Goal: Task Accomplishment & Management: Complete application form

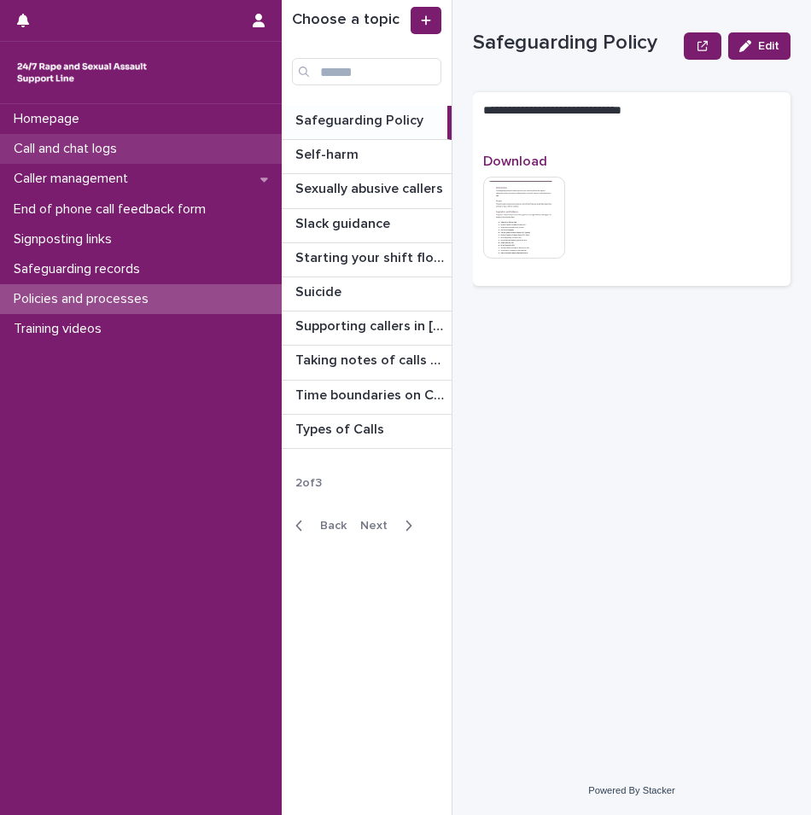
click at [108, 148] on p "Call and chat logs" at bounding box center [69, 149] width 124 height 16
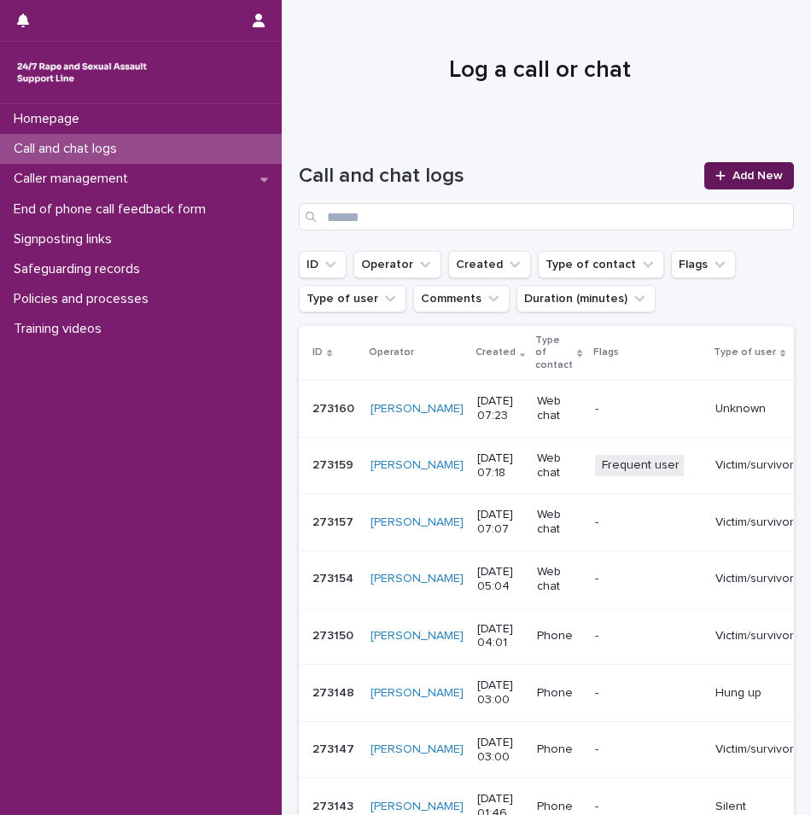
click at [732, 173] on span "Add New" at bounding box center [757, 176] width 50 height 12
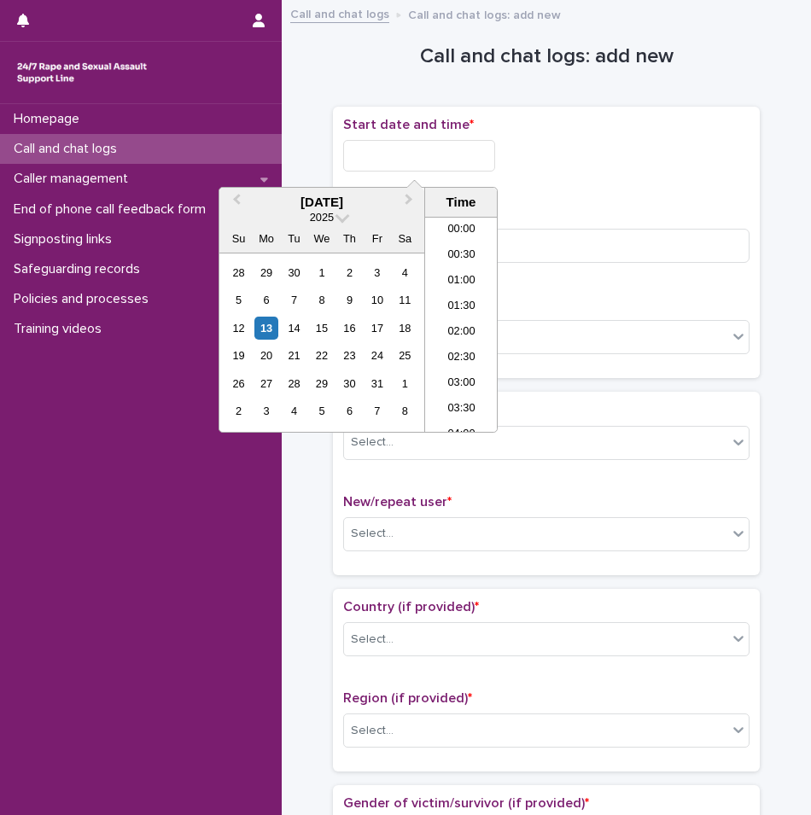
click at [410, 166] on input "text" at bounding box center [419, 156] width 152 height 32
click at [443, 231] on li "00:00" at bounding box center [461, 231] width 73 height 26
click at [445, 164] on input "**********" at bounding box center [419, 156] width 152 height 32
type input "**********"
click at [578, 212] on p "Duration (in minutes) *" at bounding box center [546, 214] width 406 height 16
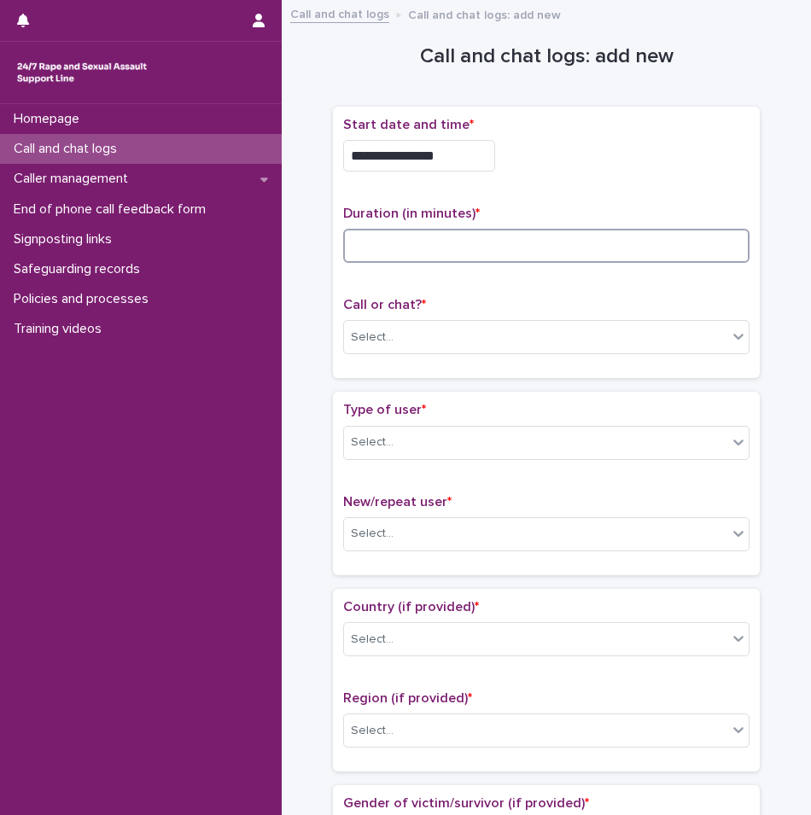
click at [578, 235] on input at bounding box center [546, 246] width 406 height 34
type input "**"
click at [419, 323] on div "Select..." at bounding box center [535, 337] width 383 height 28
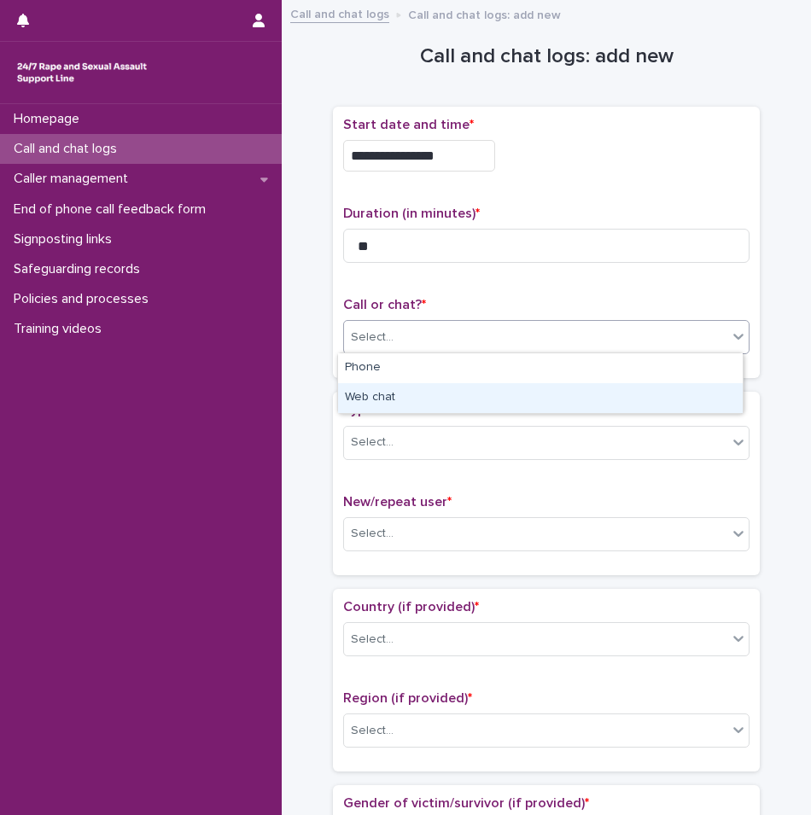
click at [413, 399] on div "Web chat" at bounding box center [540, 398] width 404 height 30
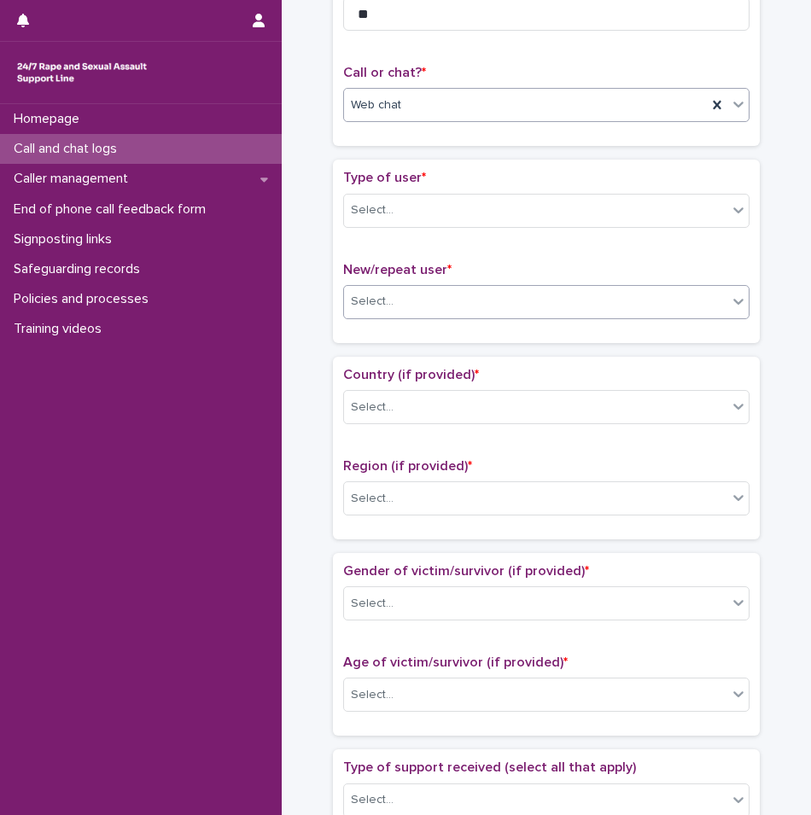
scroll to position [256, 0]
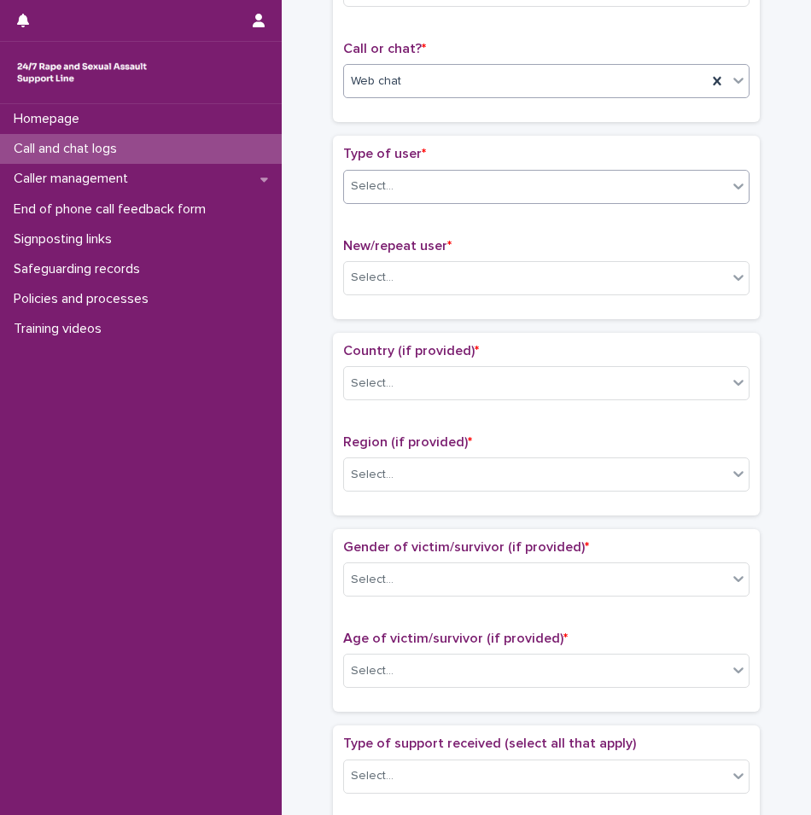
click at [410, 190] on div "Select..." at bounding box center [535, 186] width 383 height 28
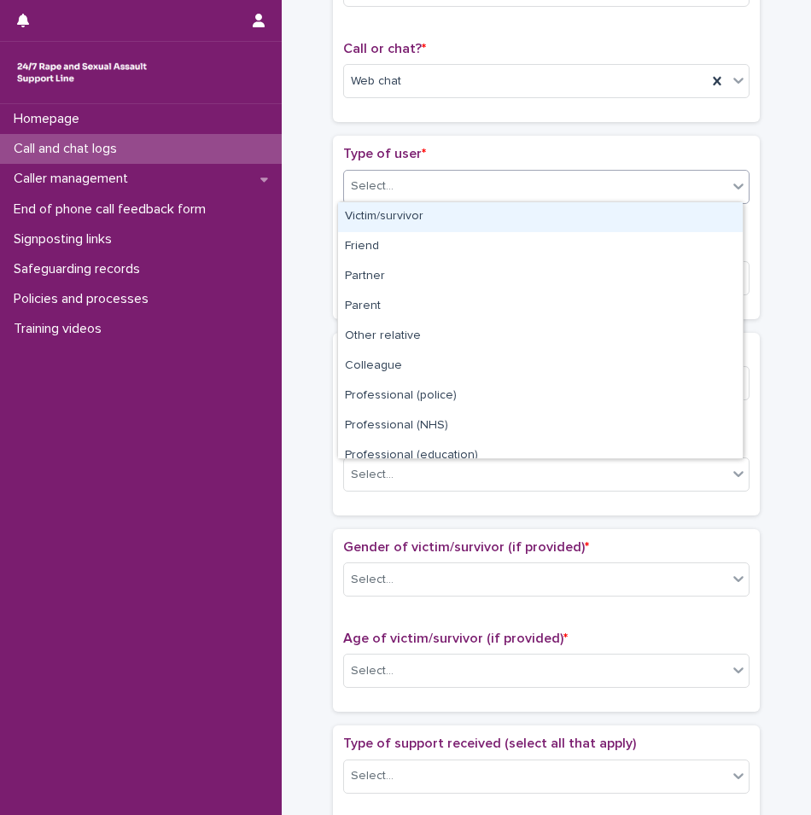
click at [388, 222] on div "Victim/survivor" at bounding box center [540, 217] width 404 height 30
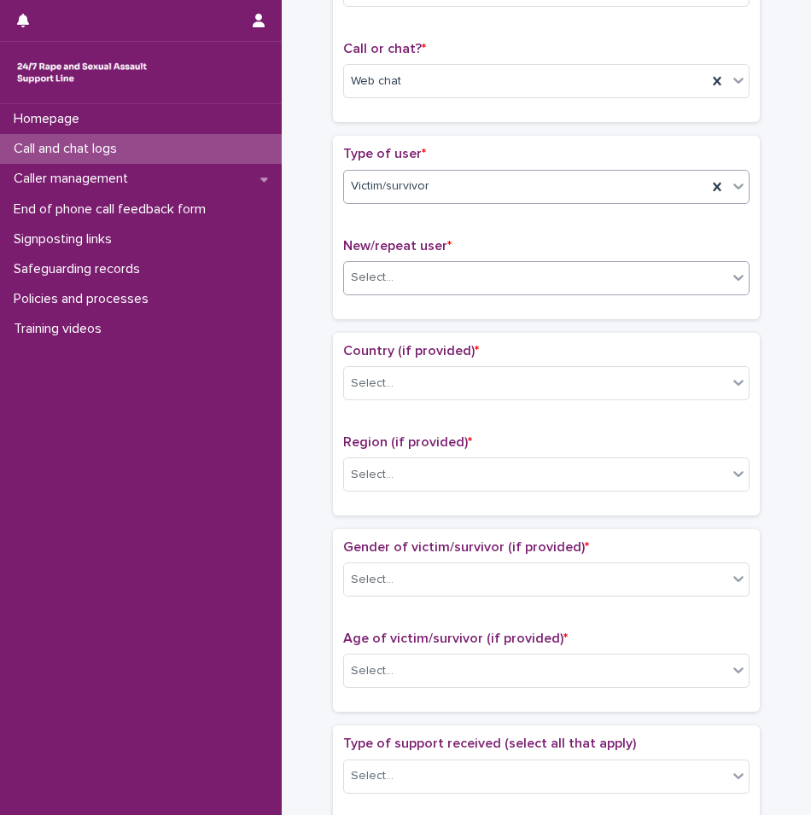
click at [409, 288] on div "Select..." at bounding box center [535, 278] width 383 height 28
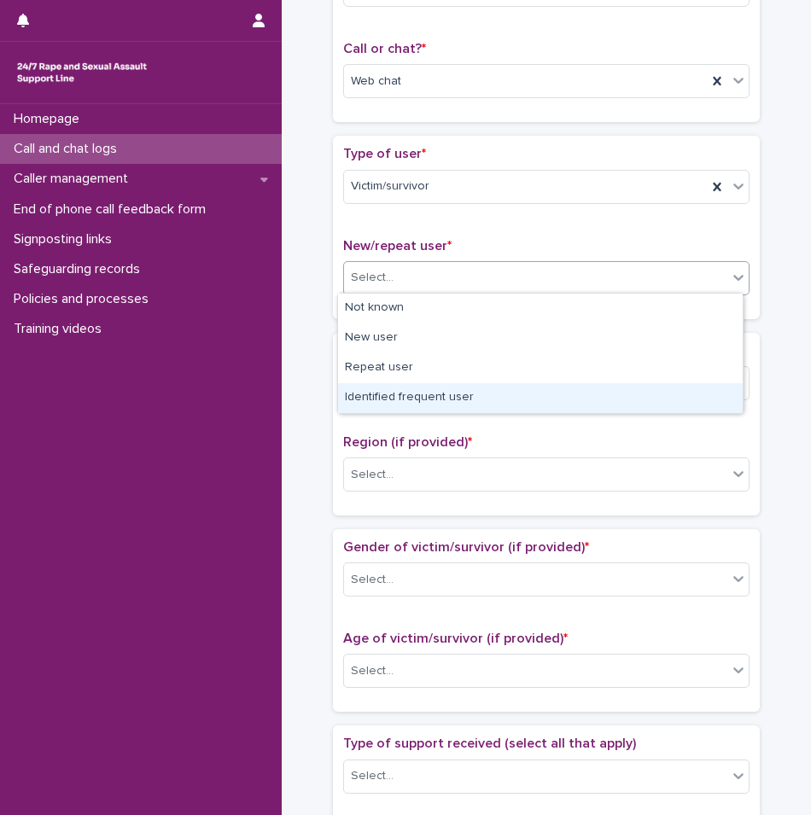
click at [396, 401] on div "Identified frequent user" at bounding box center [540, 398] width 404 height 30
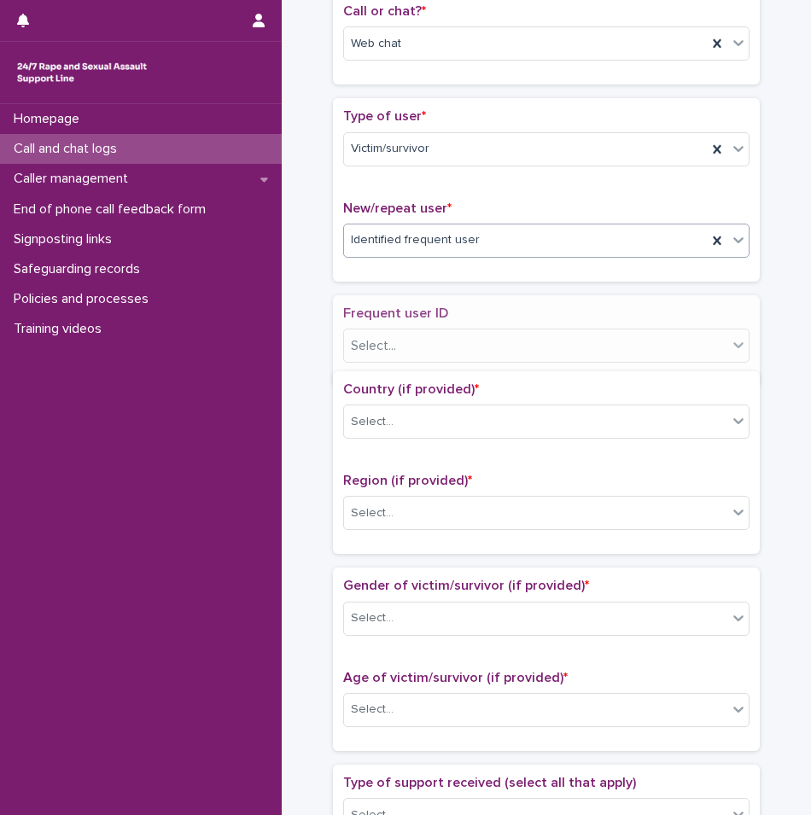
scroll to position [308, 0]
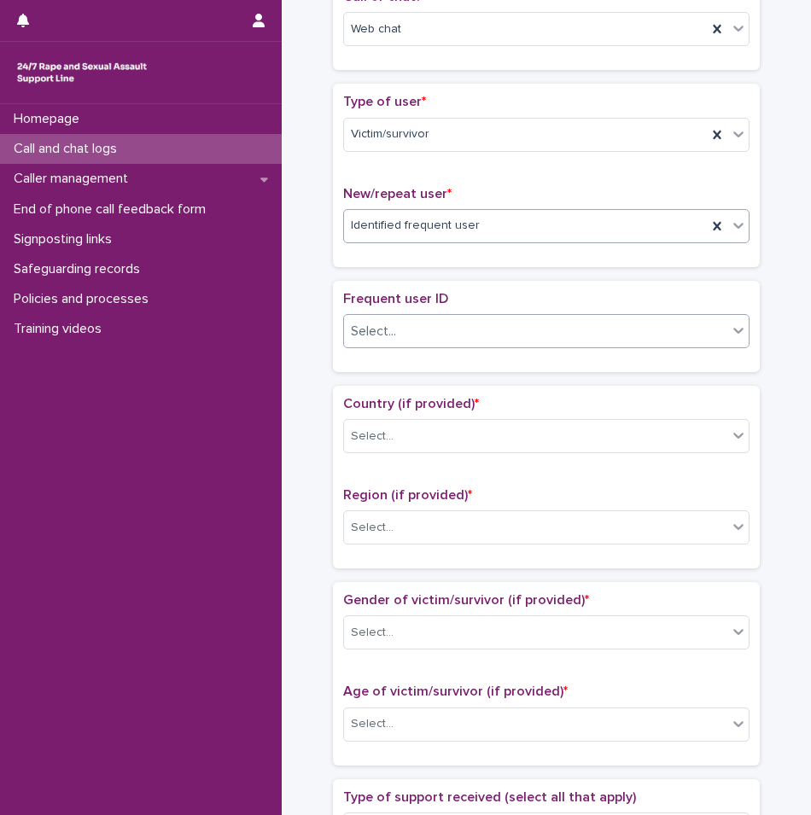
click at [416, 322] on div "Select..." at bounding box center [535, 331] width 383 height 28
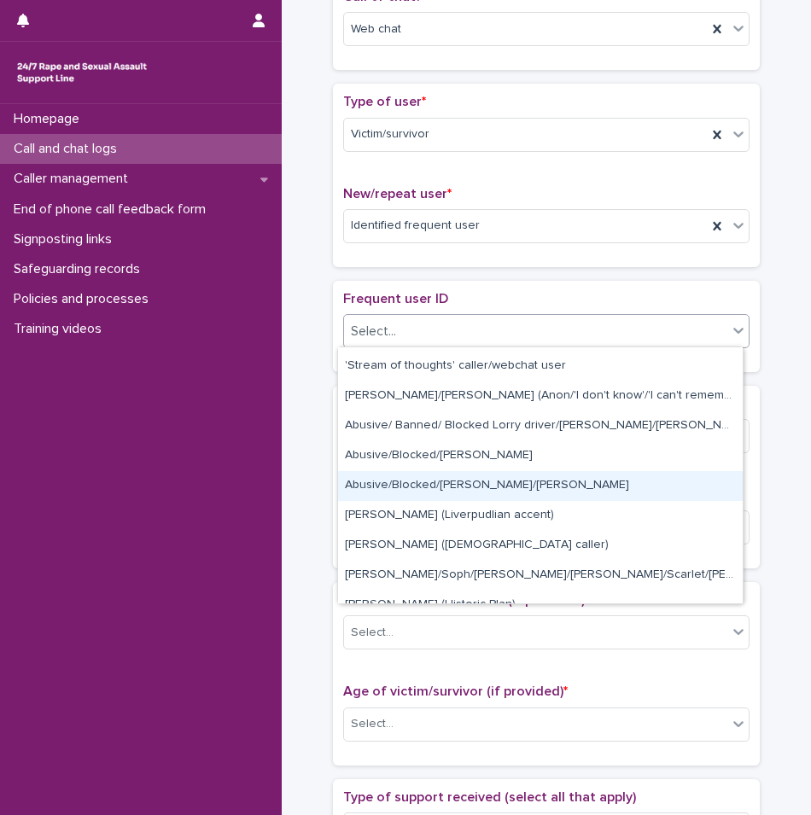
scroll to position [171, 0]
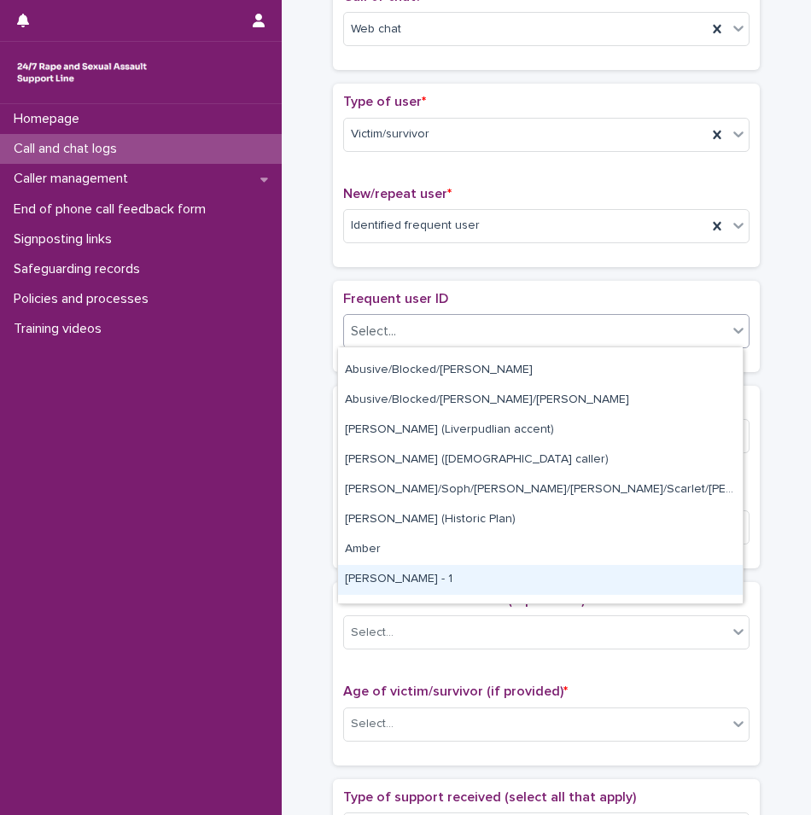
click at [383, 567] on div "[PERSON_NAME] - 1" at bounding box center [540, 580] width 404 height 30
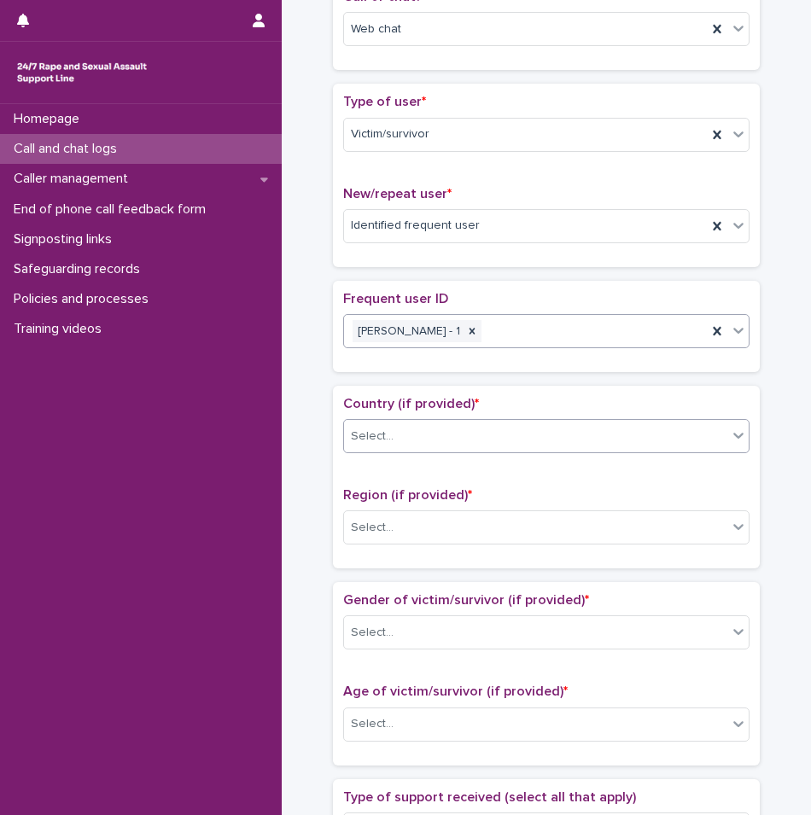
click at [386, 425] on div "Select..." at bounding box center [535, 436] width 383 height 28
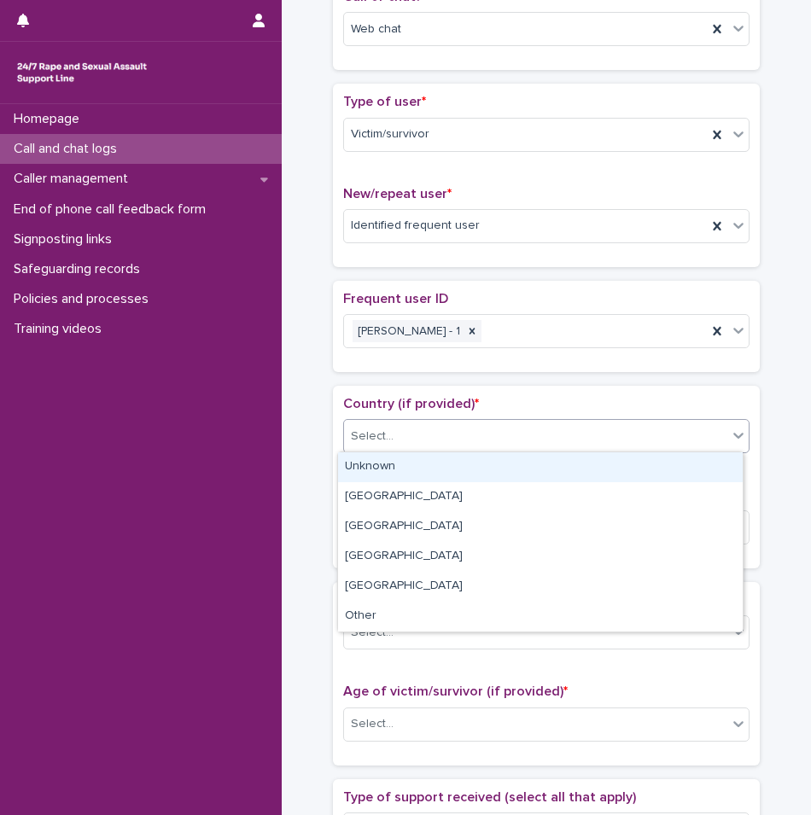
click at [387, 468] on div "Unknown" at bounding box center [540, 467] width 404 height 30
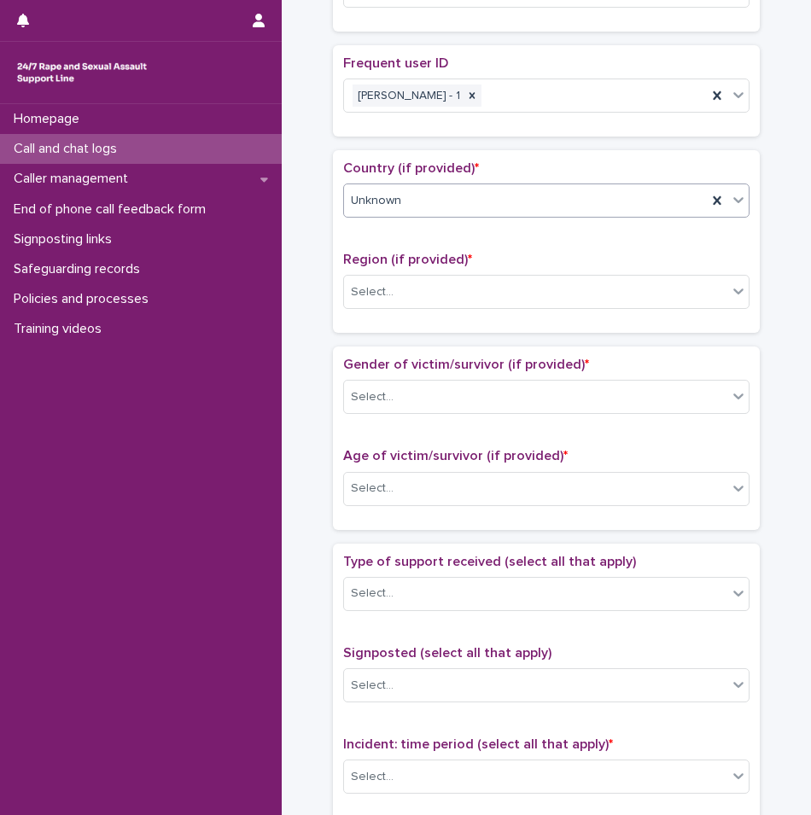
scroll to position [564, 0]
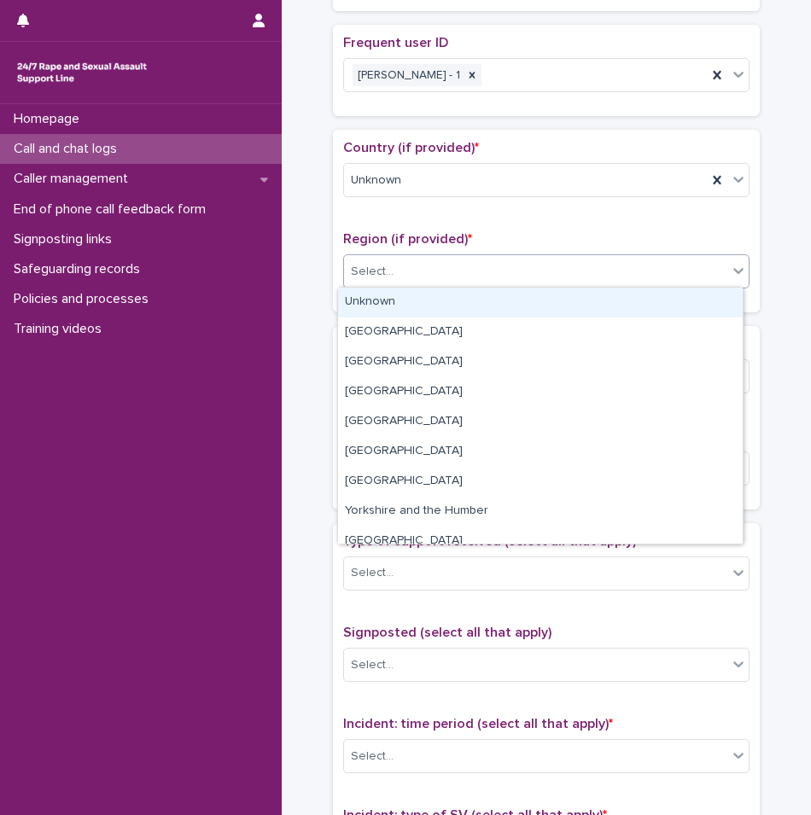
click at [379, 267] on div "Select..." at bounding box center [372, 272] width 43 height 18
click at [379, 307] on div "Unknown" at bounding box center [540, 303] width 404 height 30
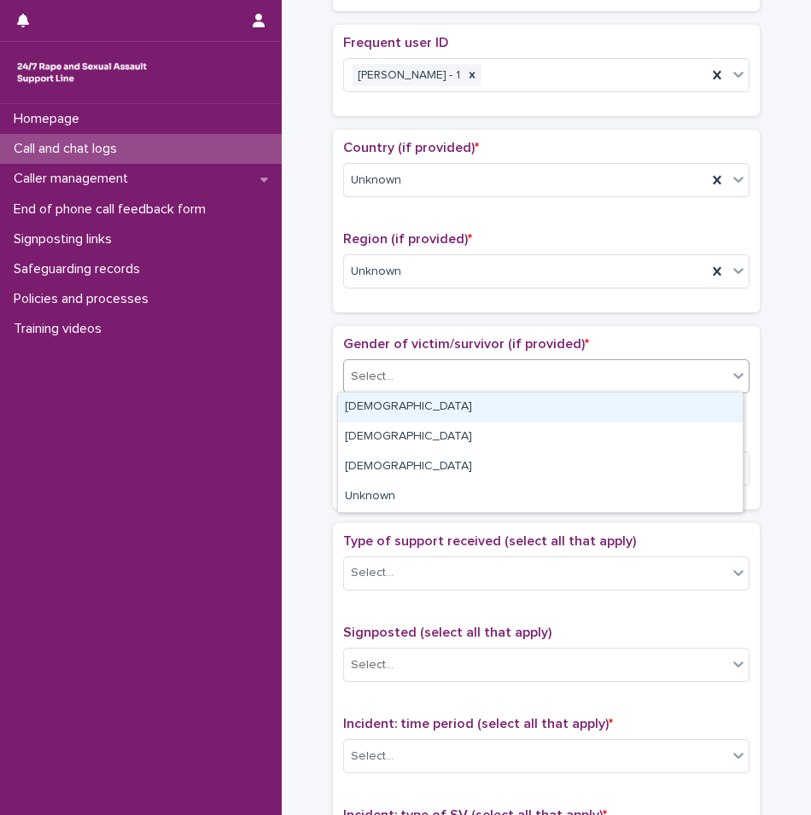
click at [399, 373] on div "Select..." at bounding box center [535, 377] width 383 height 28
click at [401, 404] on div "[DEMOGRAPHIC_DATA]" at bounding box center [540, 408] width 404 height 30
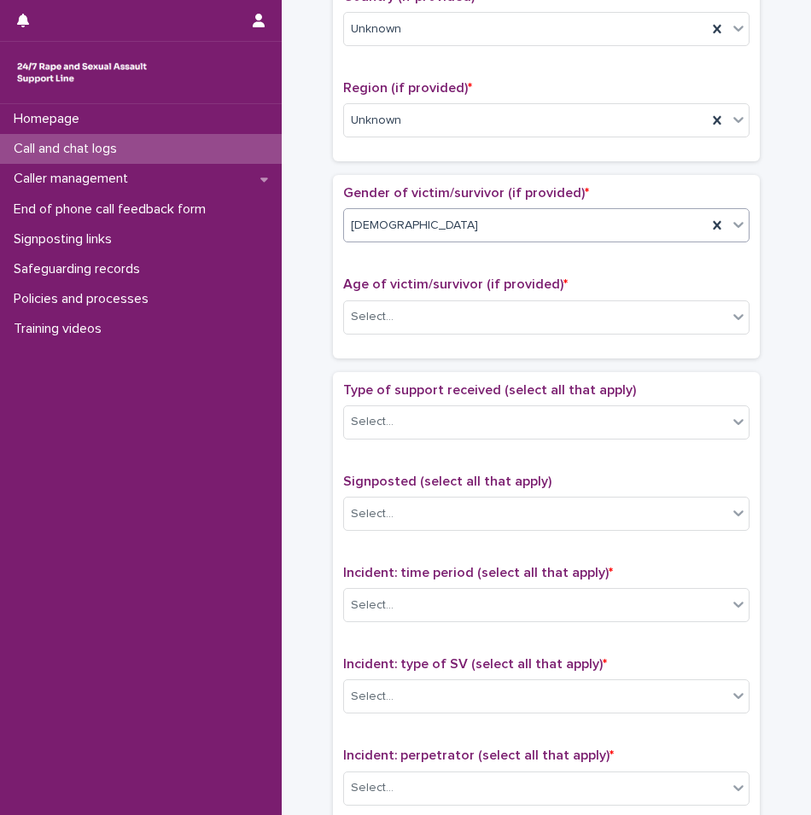
scroll to position [735, 0]
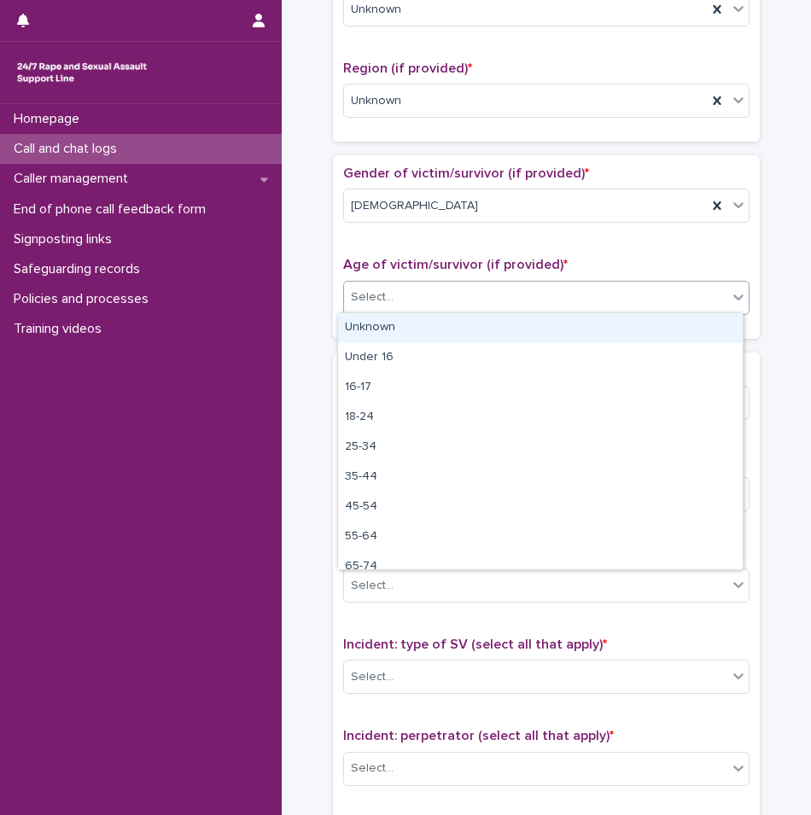
click at [386, 305] on div "Select..." at bounding box center [535, 297] width 383 height 28
click at [387, 325] on div "Unknown" at bounding box center [540, 328] width 404 height 30
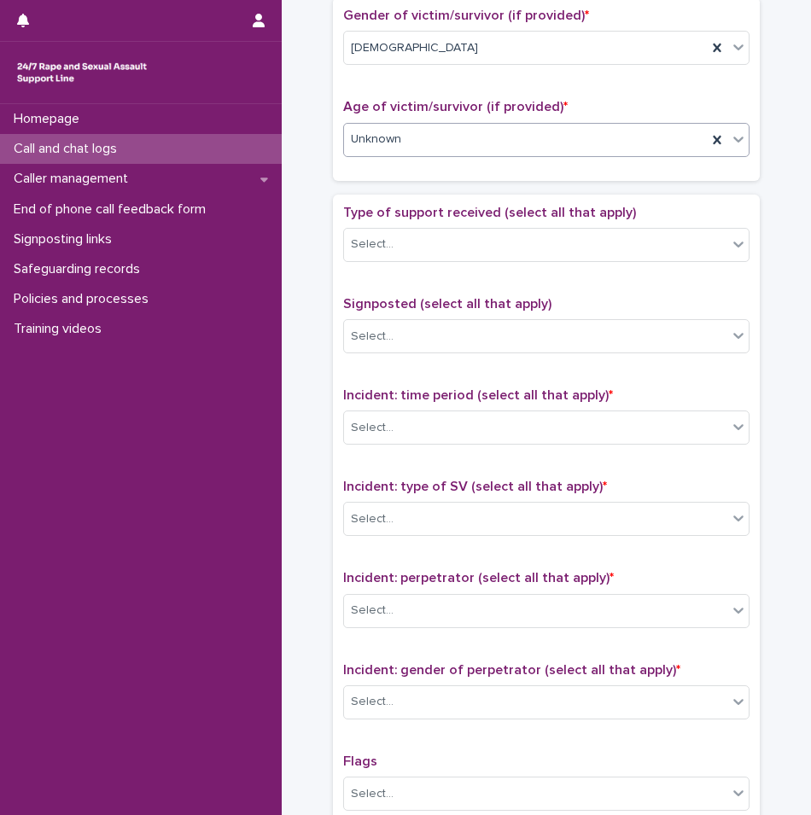
scroll to position [905, 0]
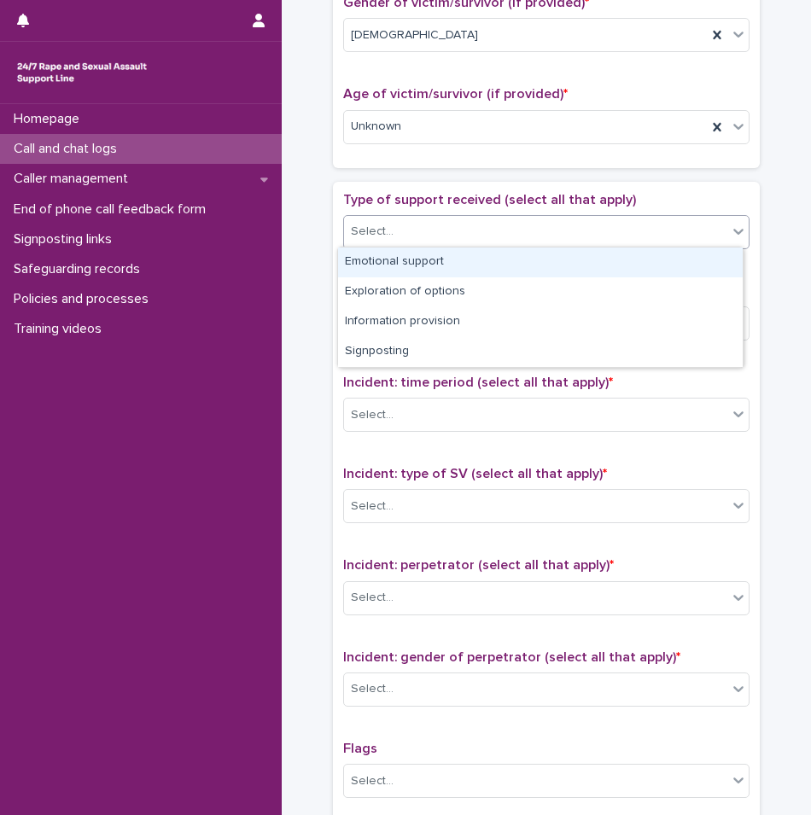
click at [393, 236] on div "Select..." at bounding box center [535, 232] width 383 height 28
click at [393, 258] on div "Emotional support" at bounding box center [540, 262] width 404 height 30
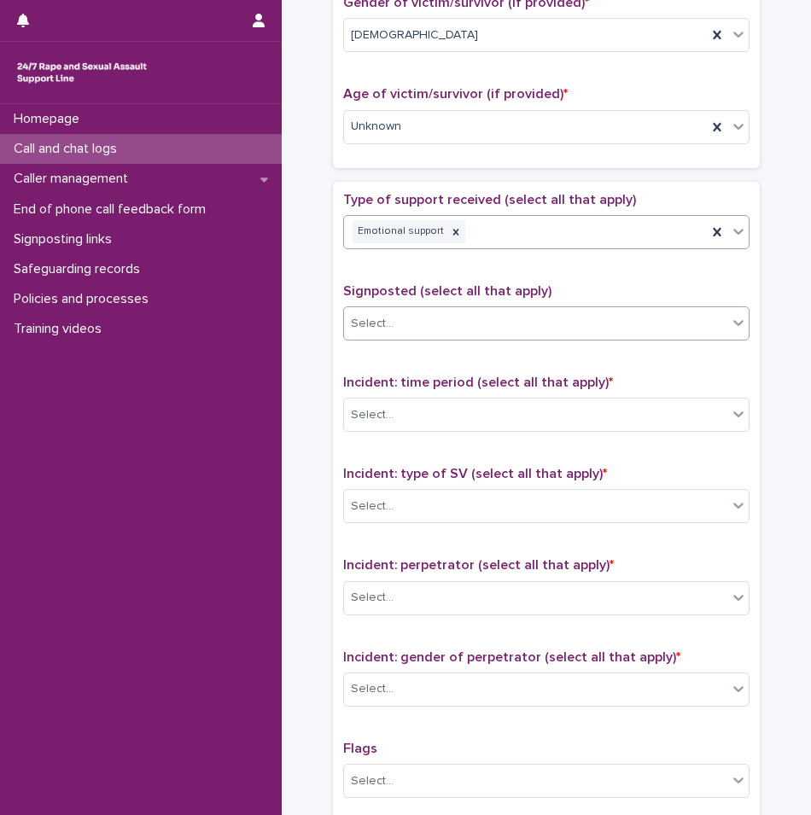
click at [404, 326] on div "Select..." at bounding box center [535, 324] width 383 height 28
click at [401, 271] on div "Type of support received (select all that apply) Emotional support Signposted (…" at bounding box center [546, 549] width 406 height 714
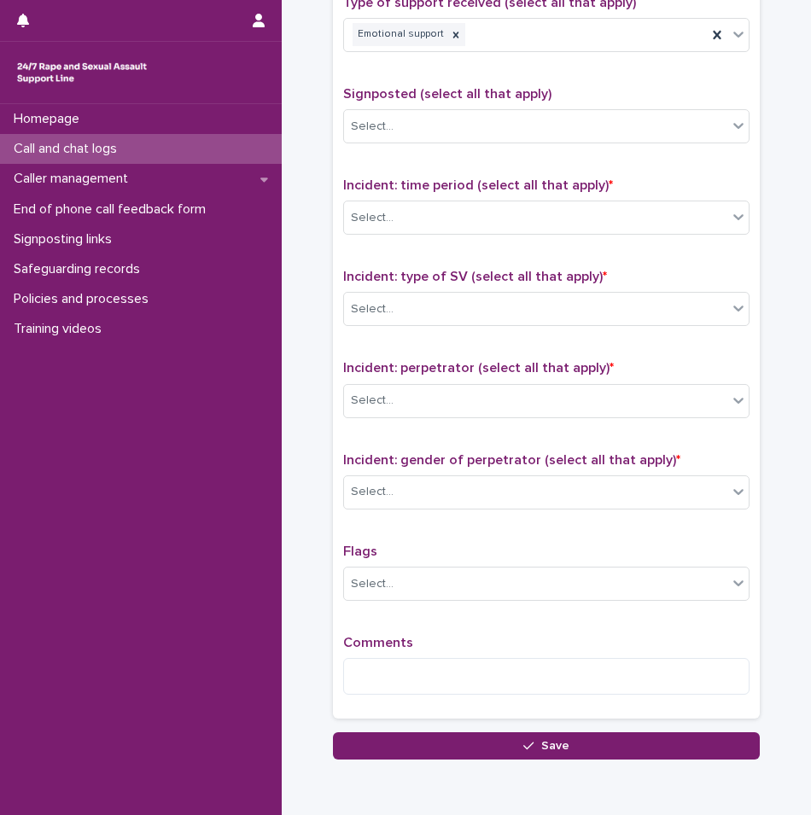
scroll to position [1161, 0]
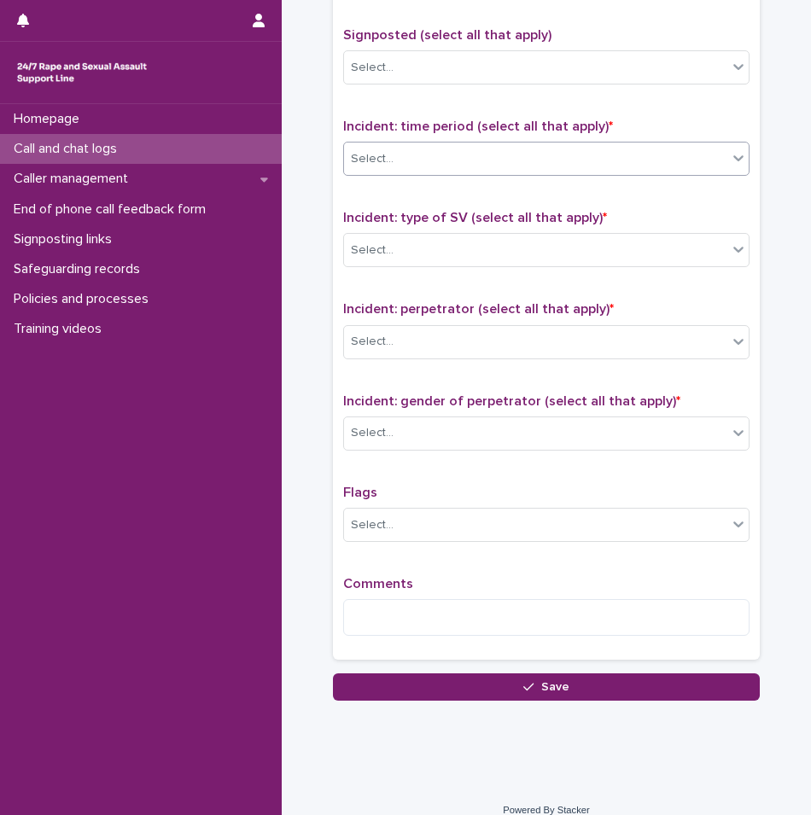
click at [386, 152] on div "Select..." at bounding box center [535, 159] width 383 height 28
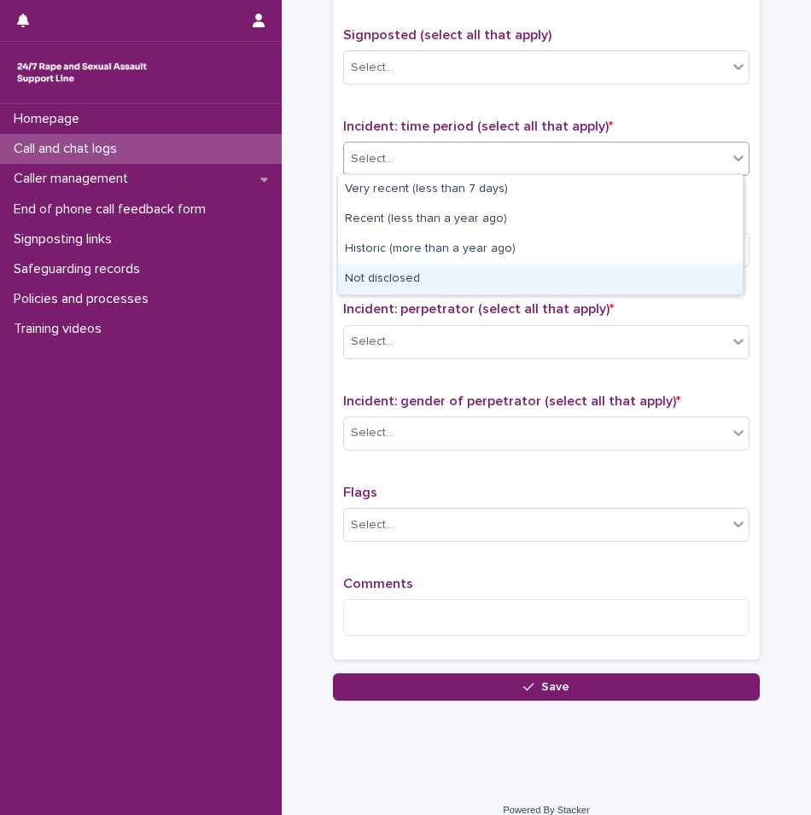
click at [383, 288] on div "Not disclosed" at bounding box center [540, 280] width 404 height 30
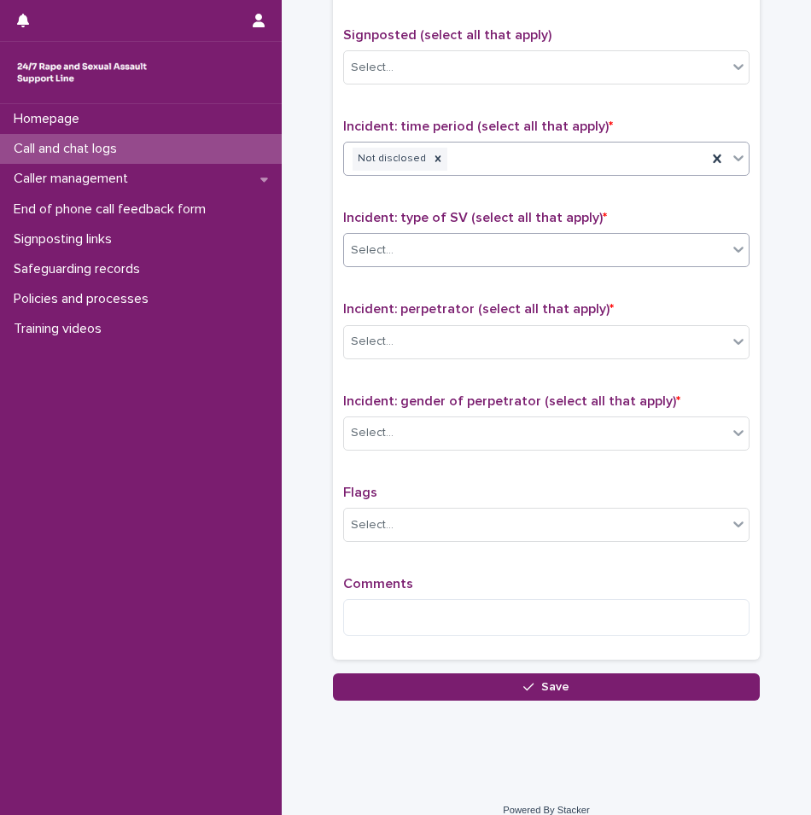
click at [408, 265] on div "Select..." at bounding box center [546, 250] width 406 height 34
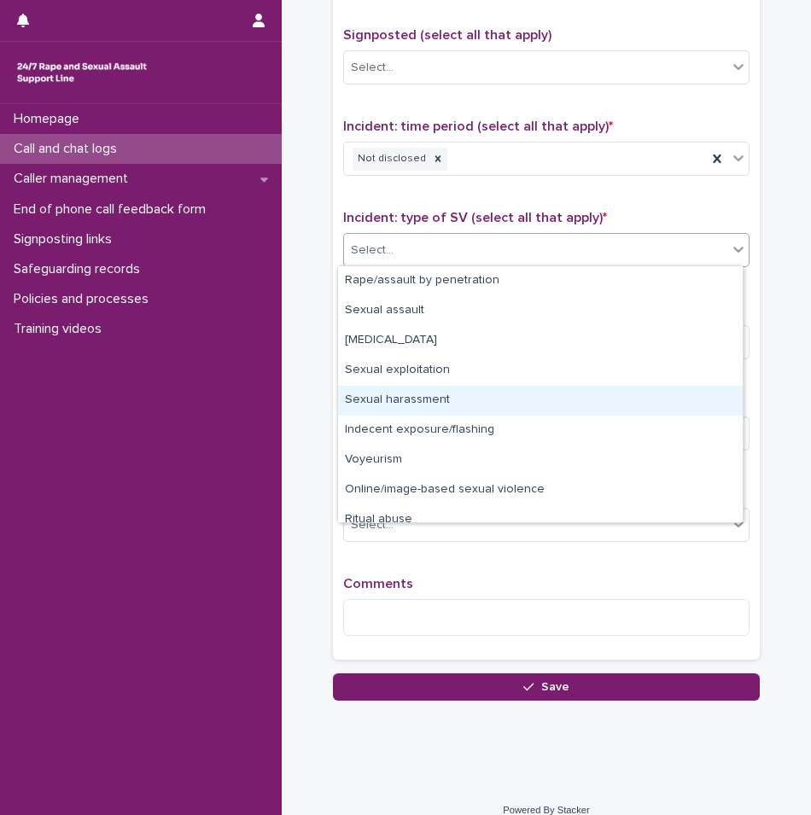
scroll to position [43, 0]
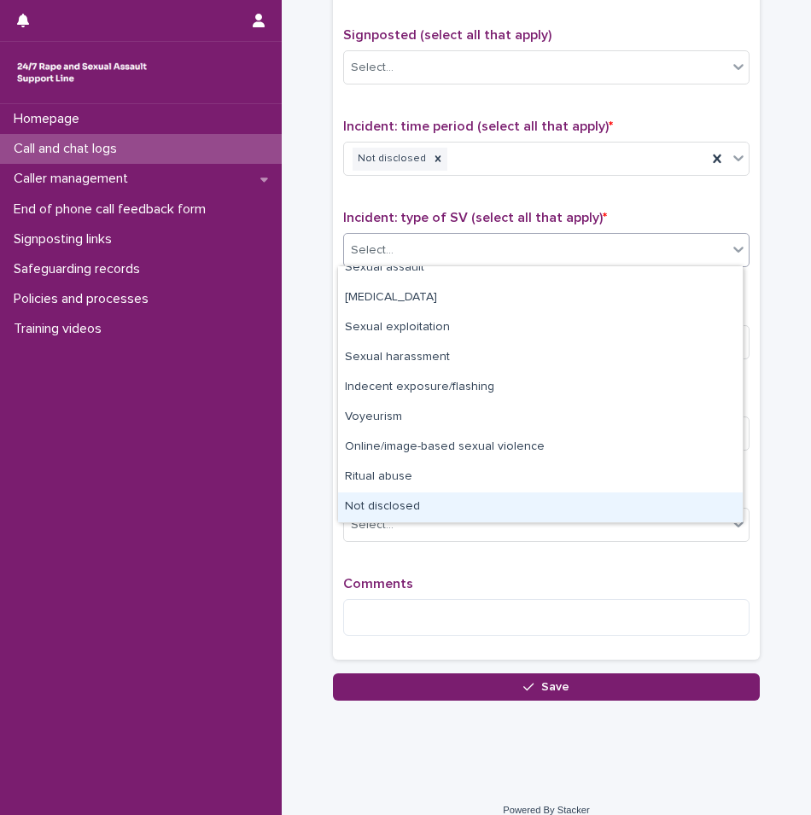
click at [419, 499] on div "Not disclosed" at bounding box center [540, 507] width 404 height 30
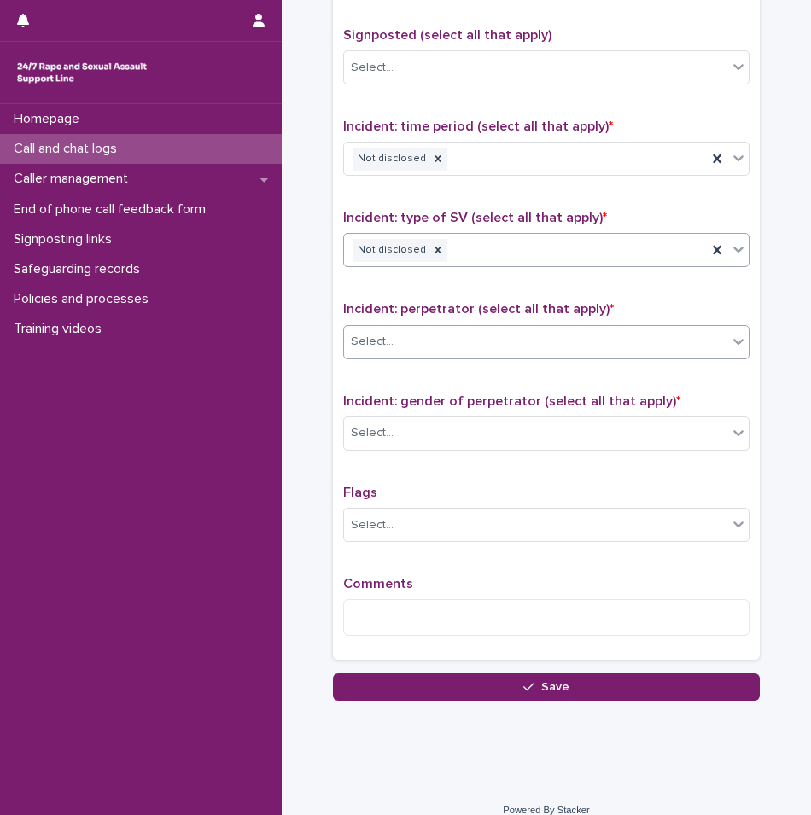
click at [400, 338] on div "Select..." at bounding box center [535, 342] width 383 height 28
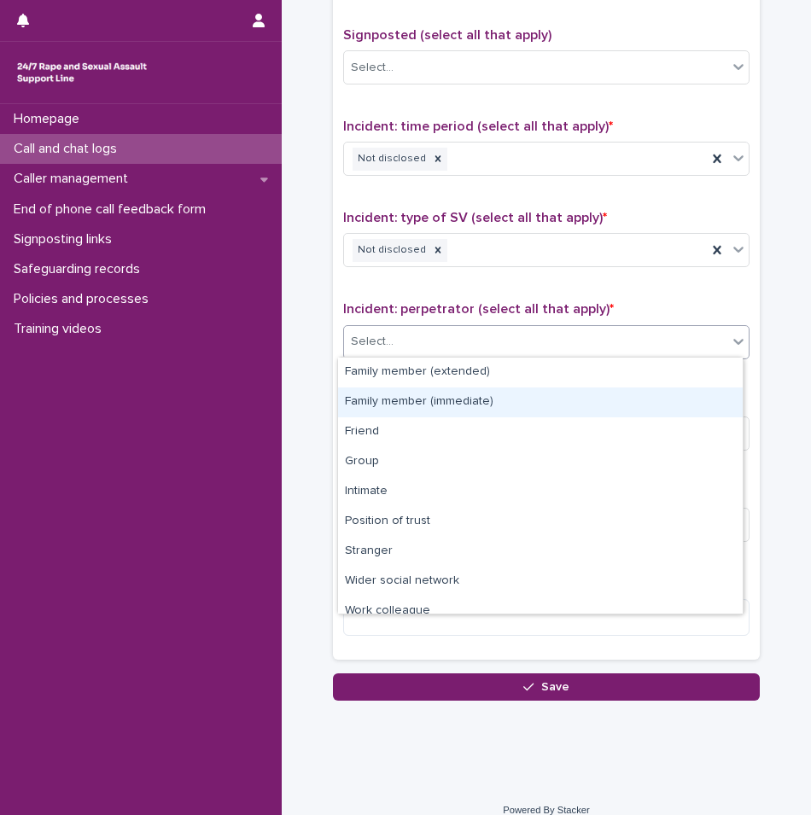
scroll to position [73, 0]
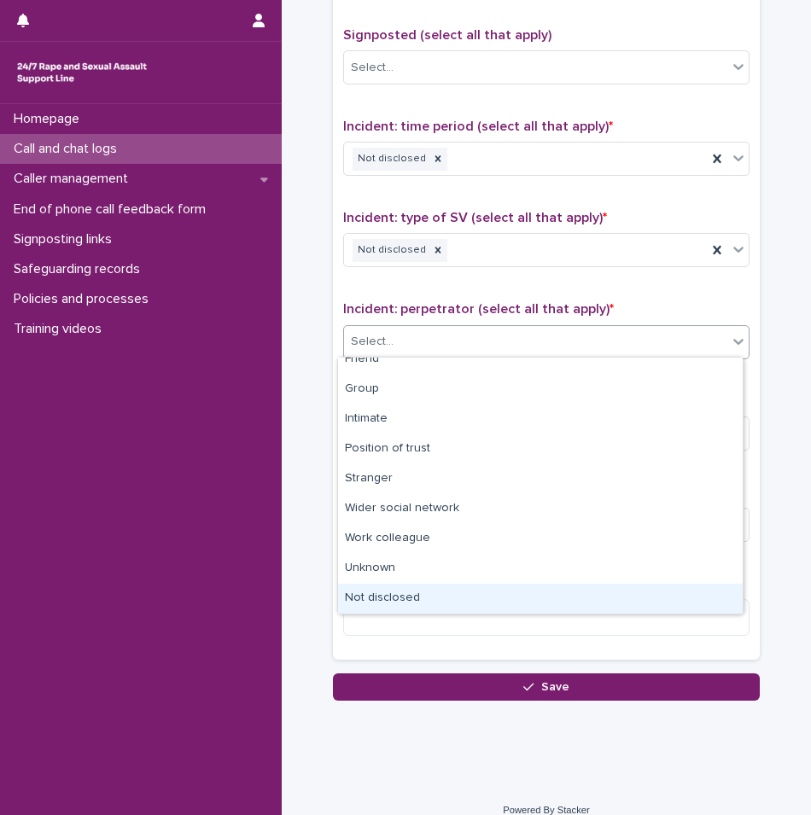
click at [388, 587] on div "Not disclosed" at bounding box center [540, 599] width 404 height 30
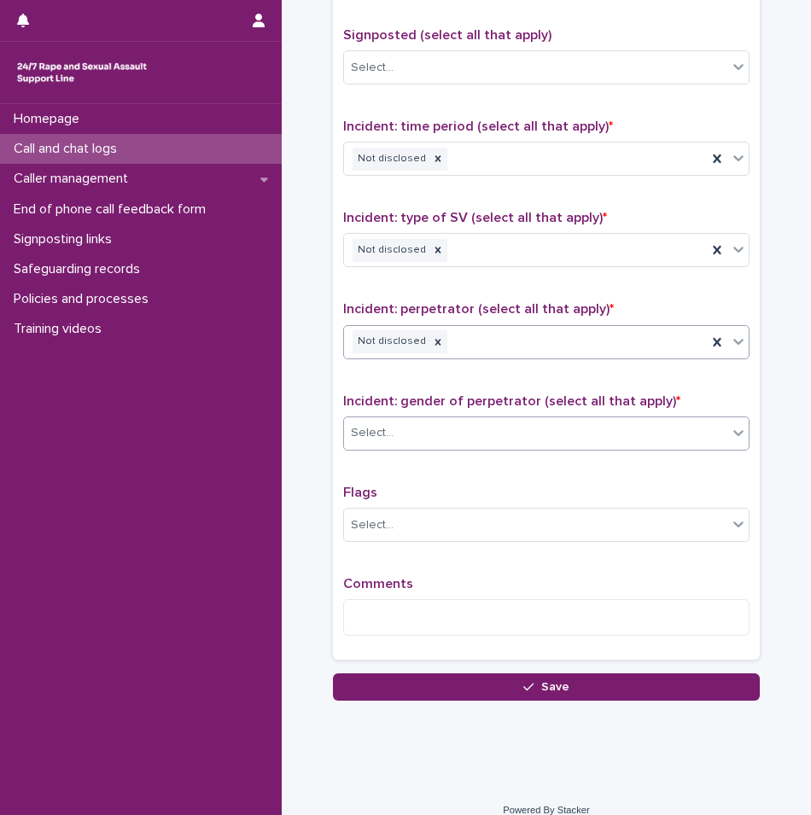
click at [401, 426] on div "Select..." at bounding box center [535, 433] width 383 height 28
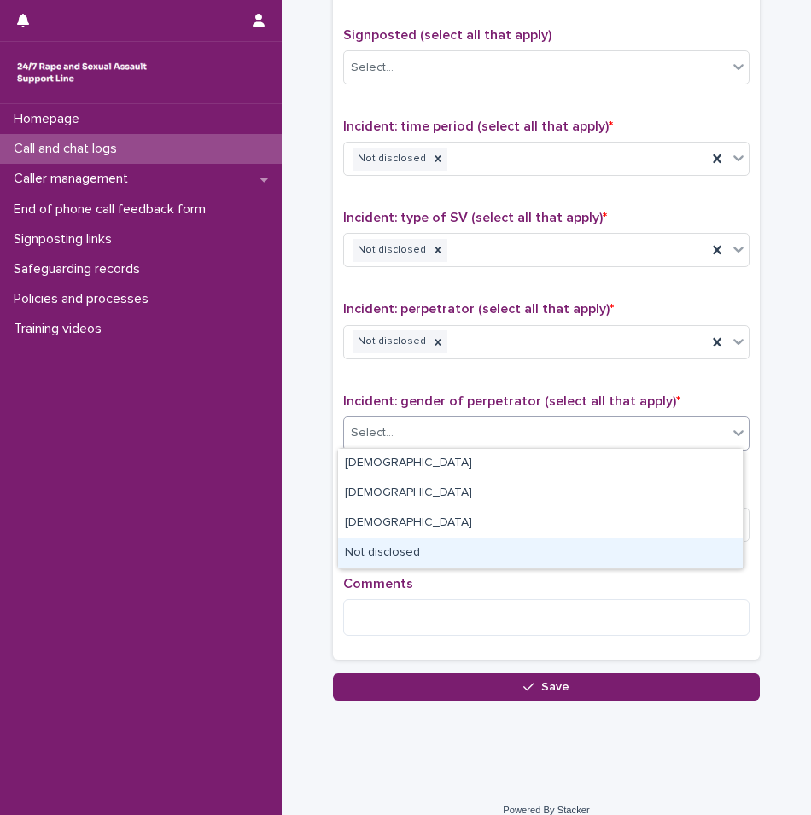
click at [381, 561] on div "Not disclosed" at bounding box center [540, 553] width 404 height 30
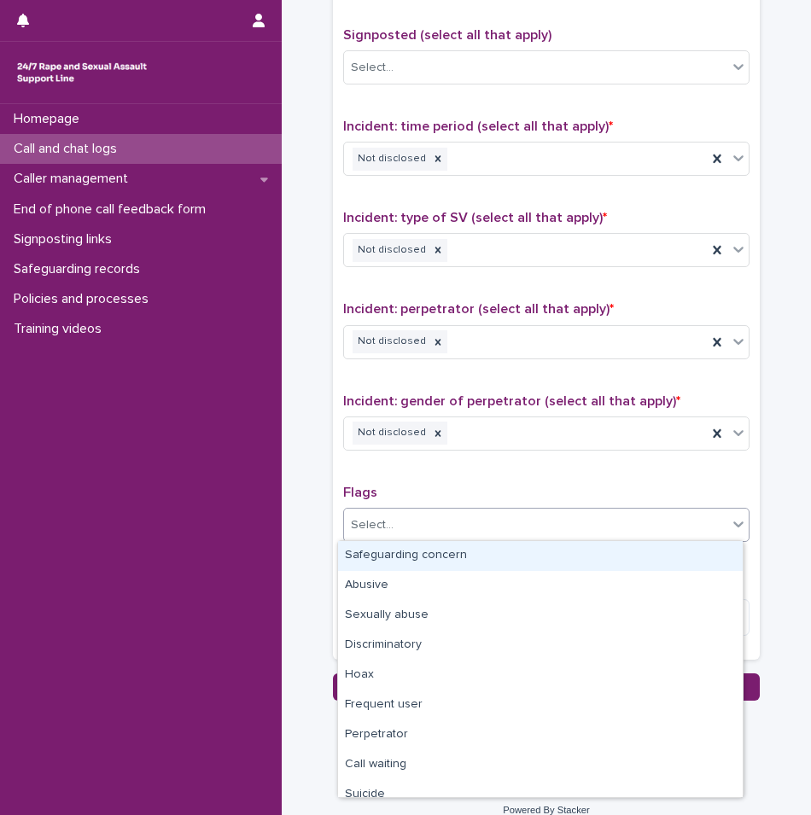
click at [382, 523] on div "Select..." at bounding box center [372, 525] width 43 height 18
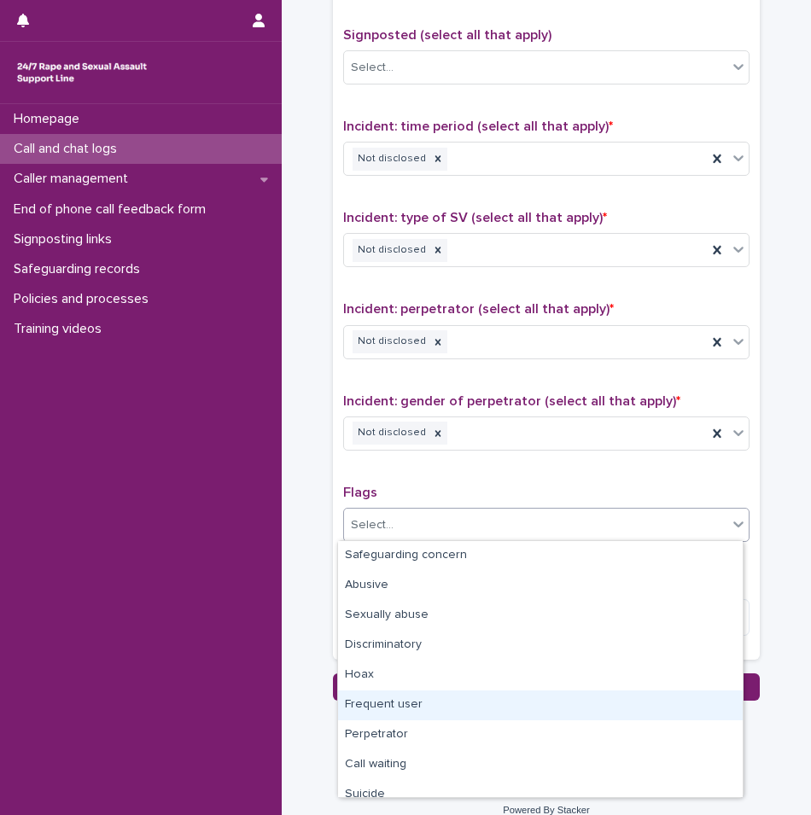
click at [374, 707] on div "Frequent user" at bounding box center [540, 705] width 404 height 30
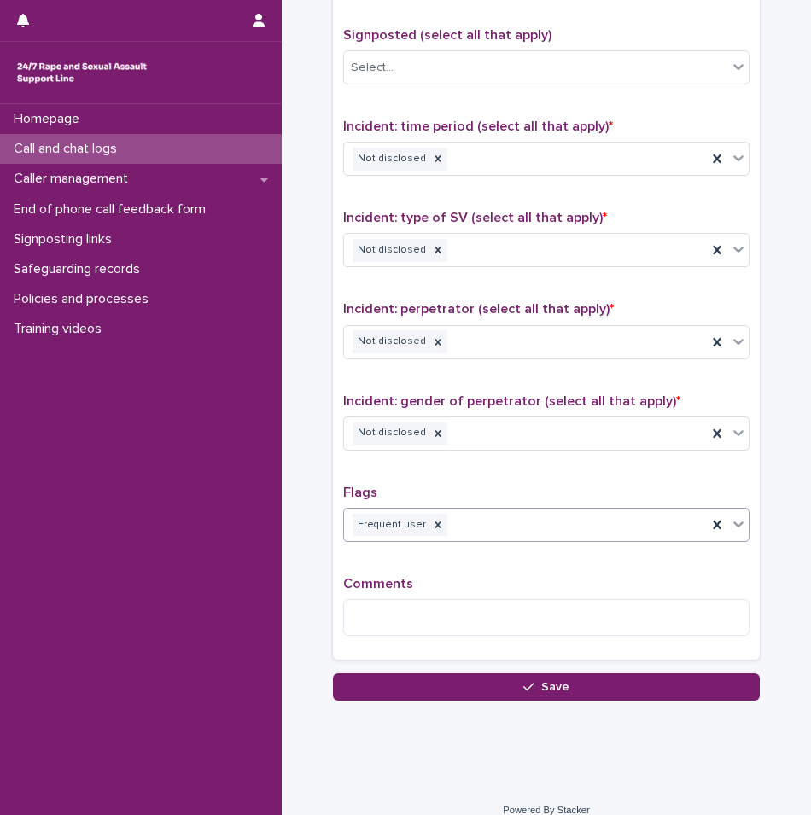
click at [480, 534] on div "Frequent user" at bounding box center [525, 525] width 363 height 30
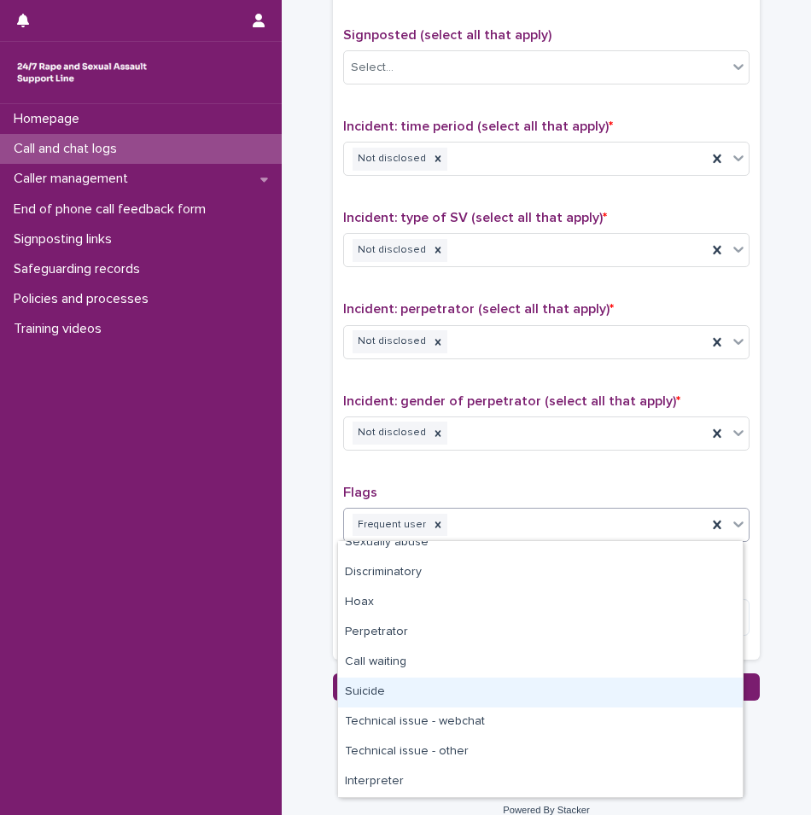
click at [398, 699] on div "Suicide" at bounding box center [540, 693] width 404 height 30
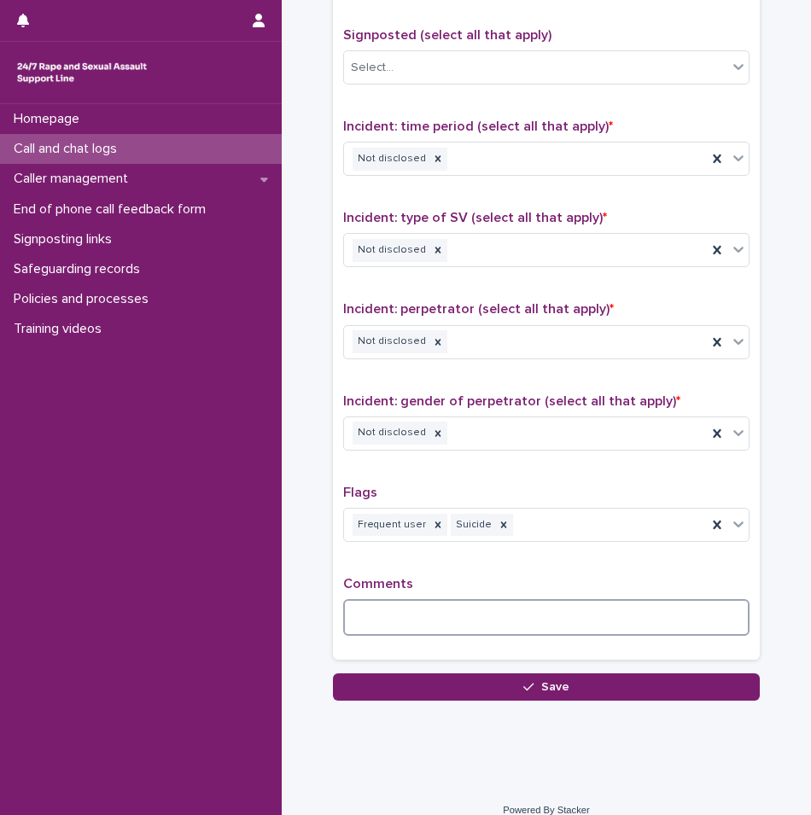
click at [416, 608] on textarea at bounding box center [546, 617] width 406 height 37
click at [432, 616] on textarea at bounding box center [546, 617] width 406 height 37
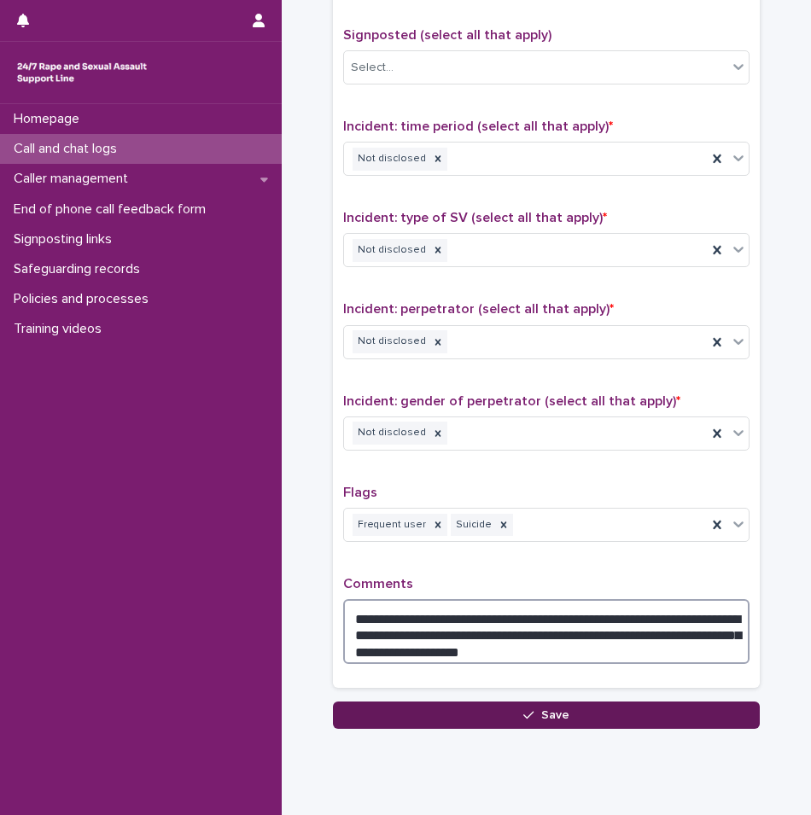
type textarea "**********"
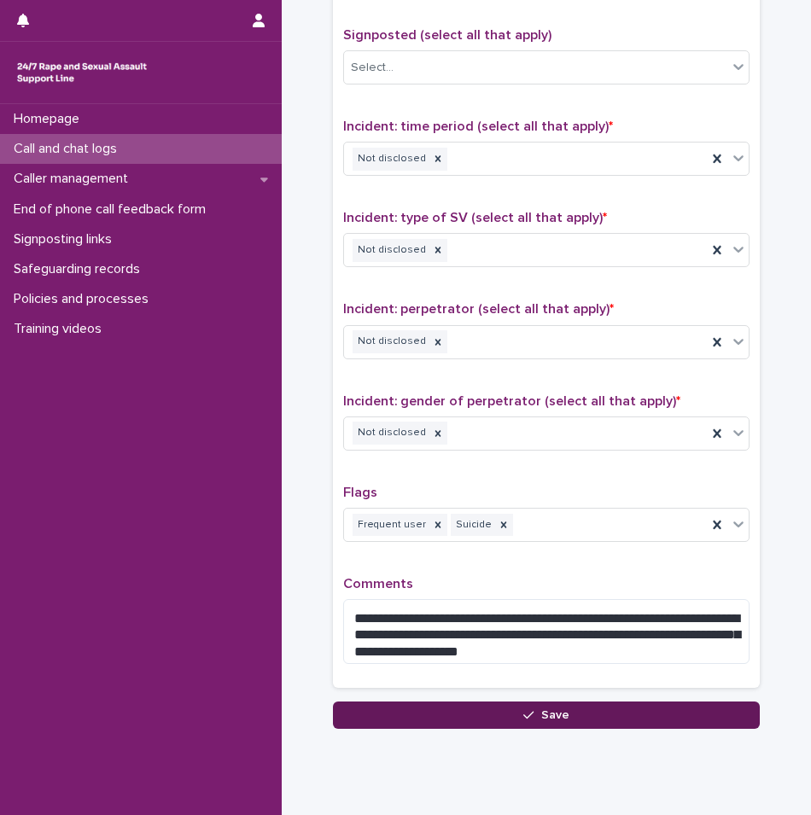
click at [437, 712] on button "Save" at bounding box center [546, 714] width 427 height 27
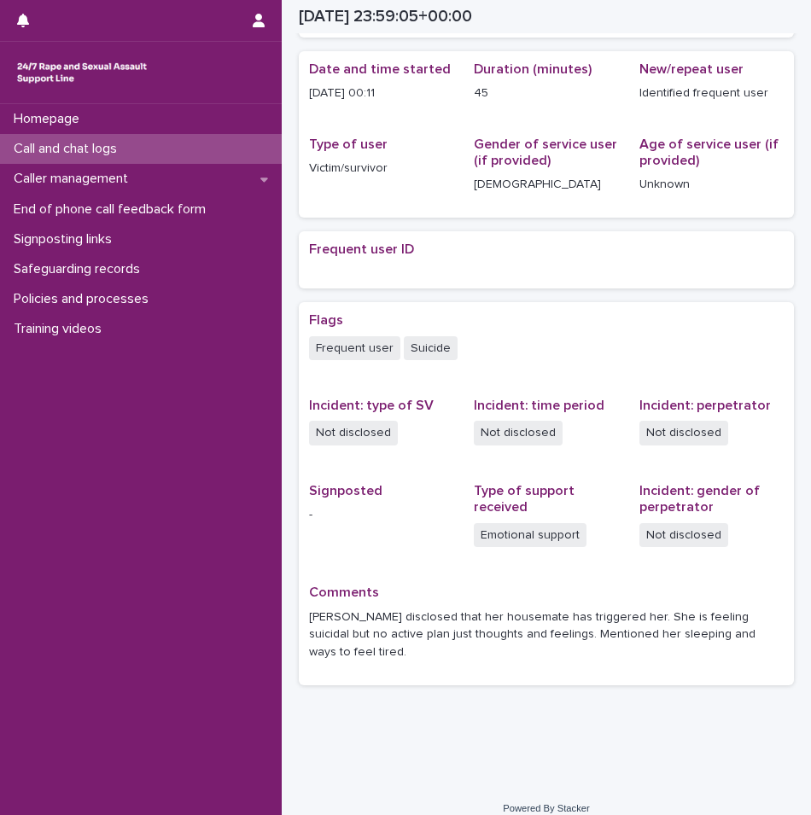
scroll to position [184, 0]
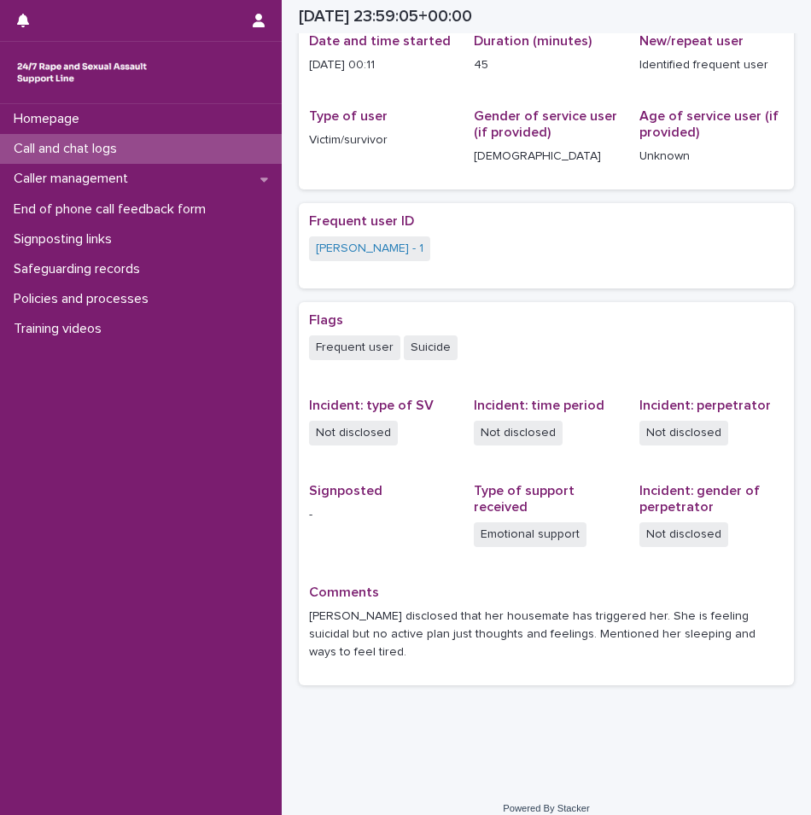
click at [124, 156] on p "Call and chat logs" at bounding box center [69, 149] width 124 height 16
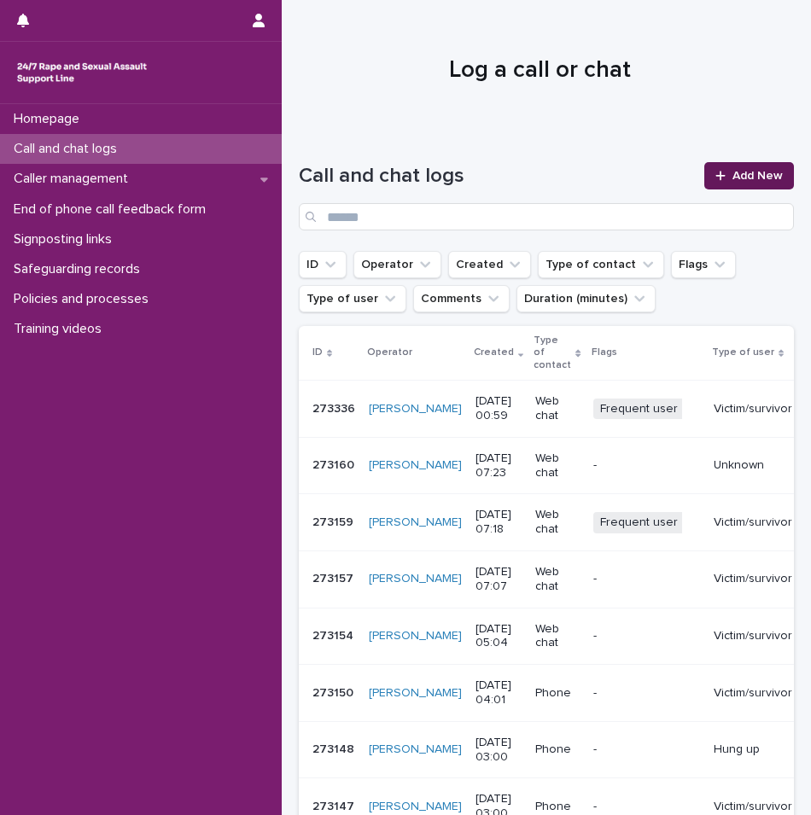
click at [732, 174] on span "Add New" at bounding box center [757, 176] width 50 height 12
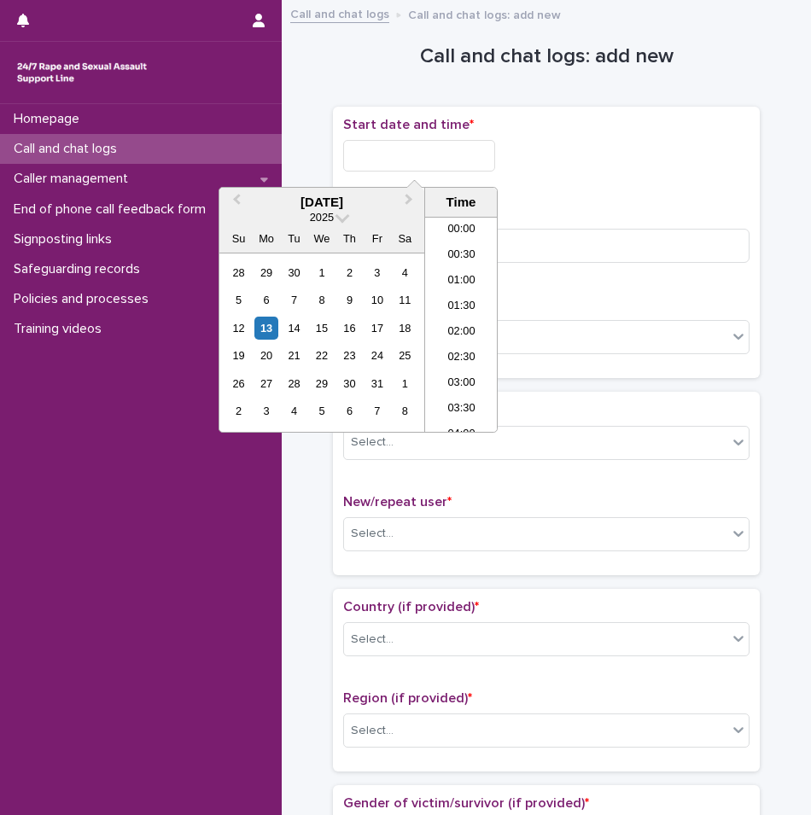
click at [416, 149] on input "text" at bounding box center [419, 156] width 152 height 32
click at [456, 274] on li "01:00" at bounding box center [461, 282] width 73 height 26
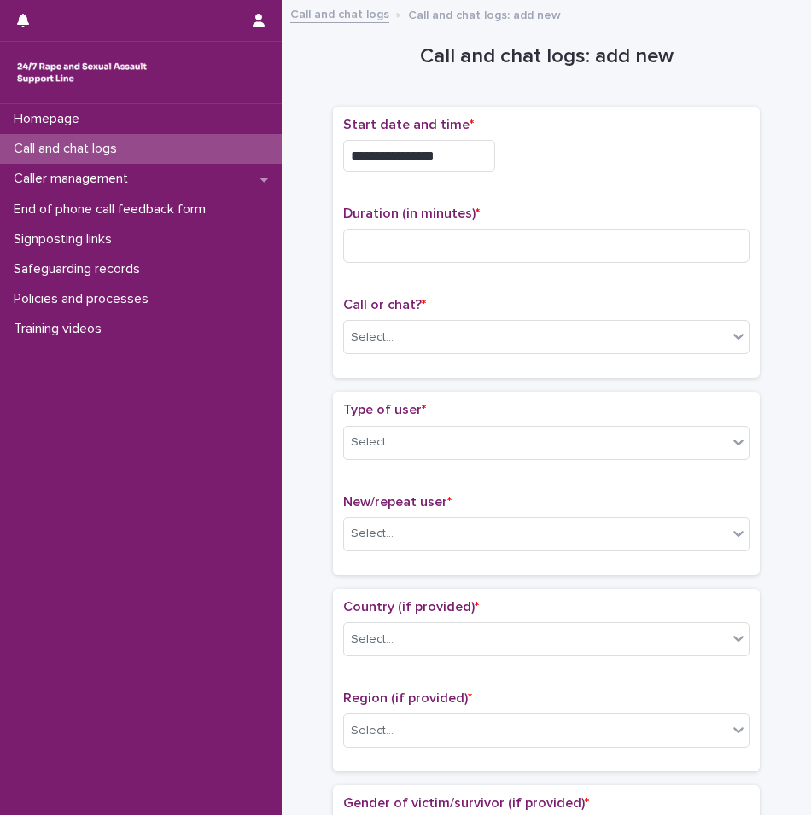
click at [466, 152] on input "**********" at bounding box center [419, 156] width 152 height 32
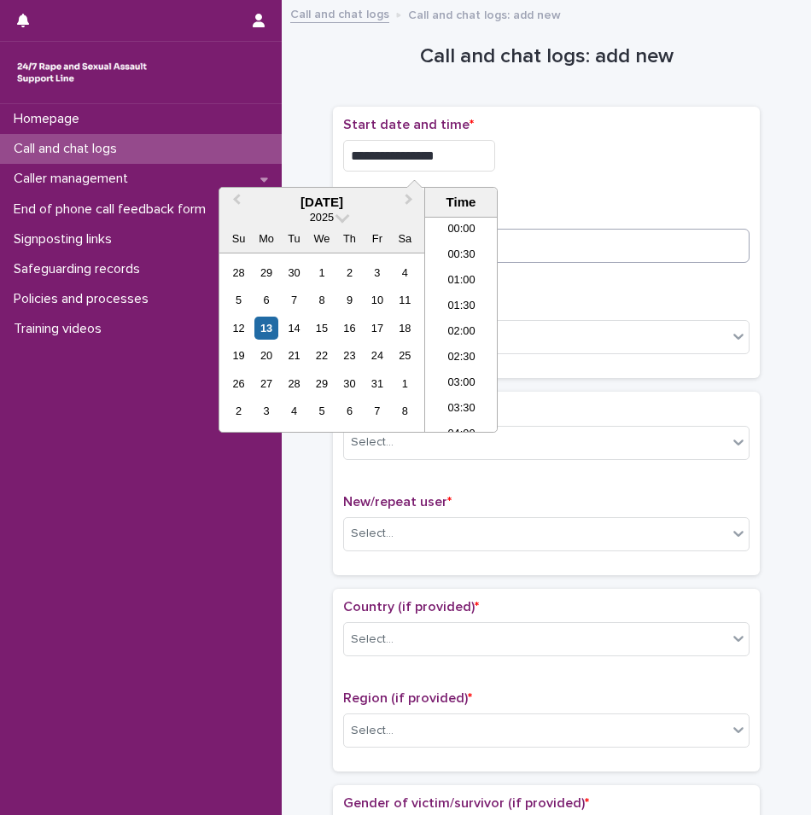
type input "**********"
click at [606, 234] on input at bounding box center [546, 246] width 406 height 34
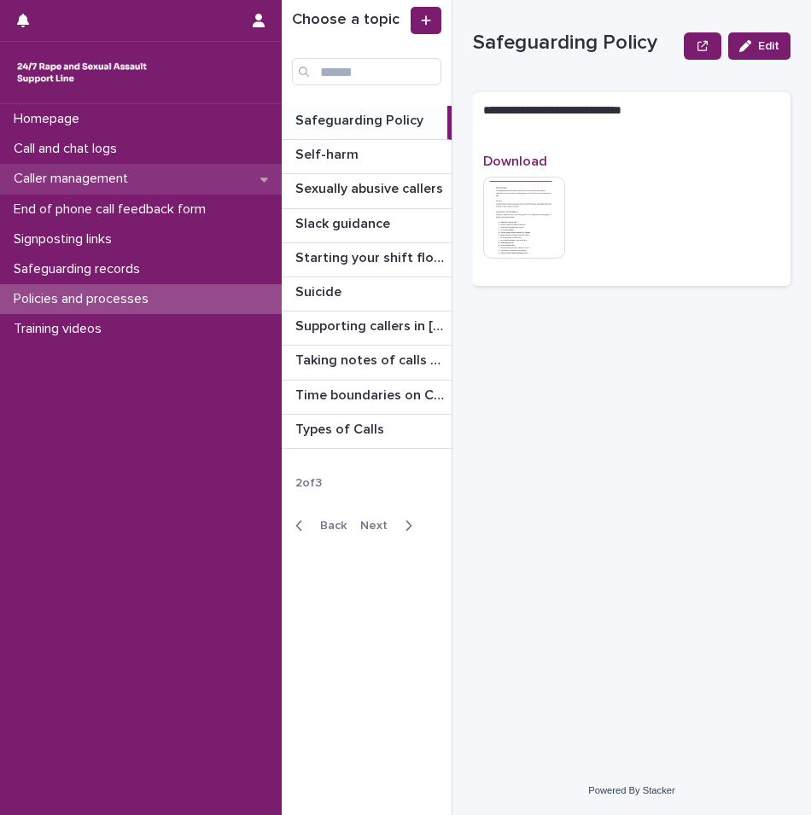
click at [83, 178] on p "Caller management" at bounding box center [74, 179] width 135 height 16
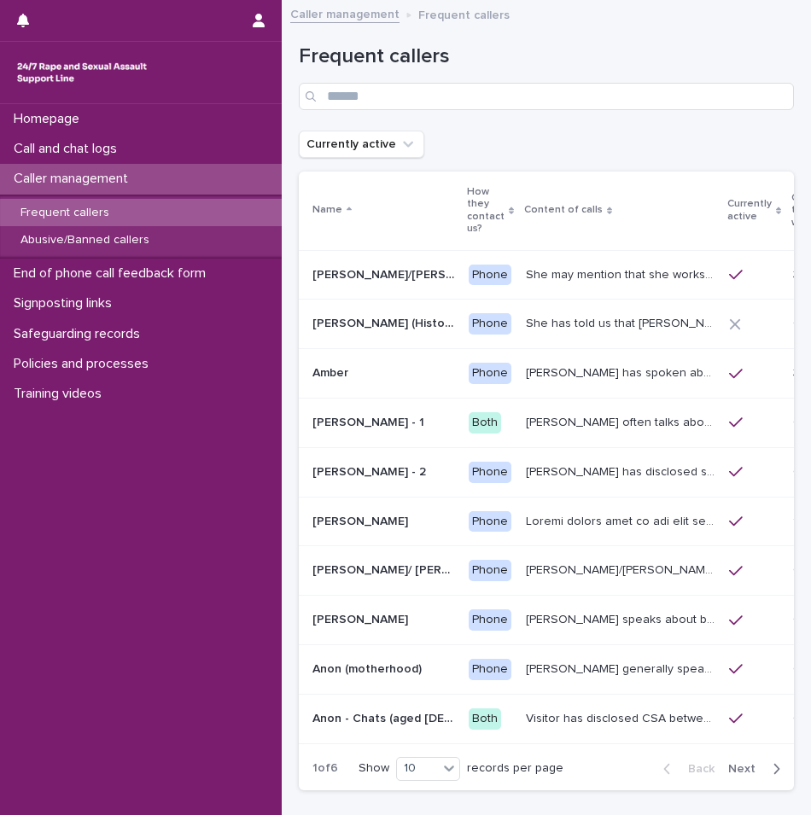
click at [538, 431] on div "Amy often talks about being raped a night before or 2 weeks ago or a month ago.…" at bounding box center [620, 423] width 189 height 28
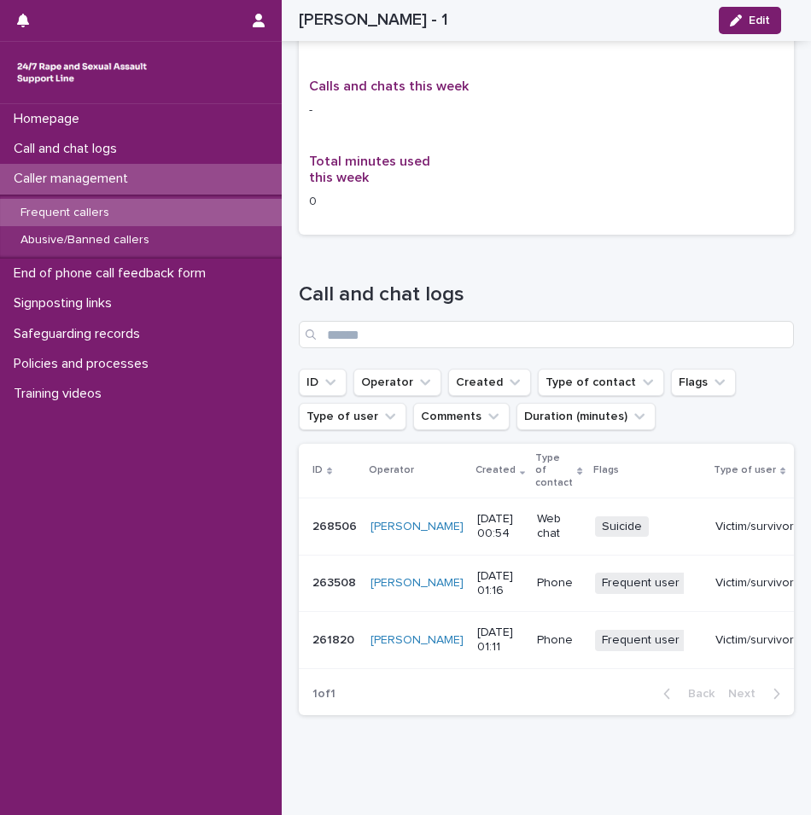
scroll to position [1172, 0]
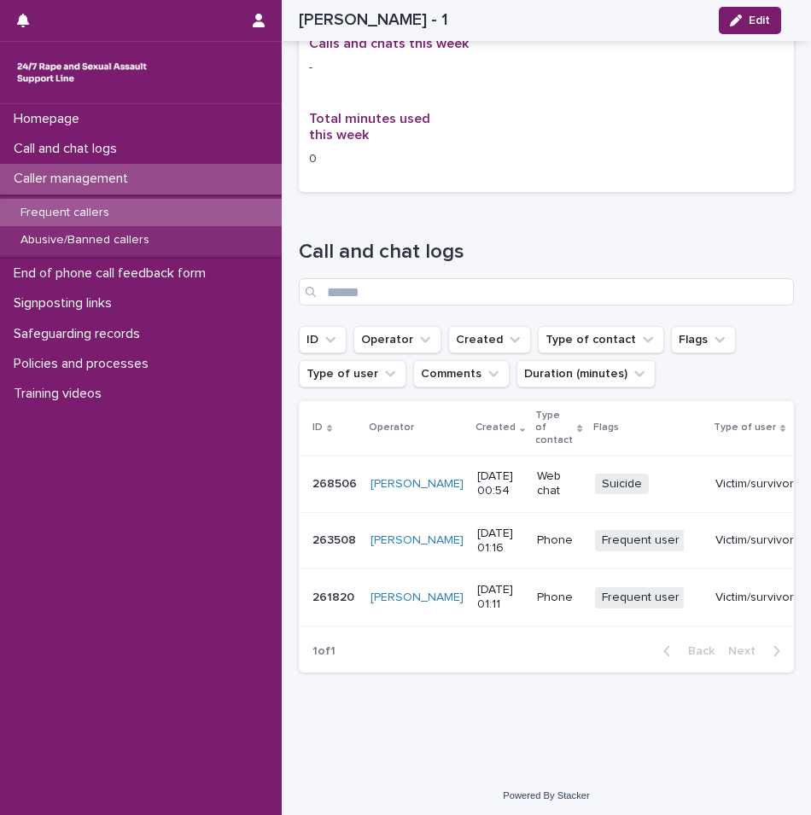
click at [580, 611] on div "ID Operator Created Type of contact Flags Type of user Comments Duration (minut…" at bounding box center [546, 515] width 495 height 229
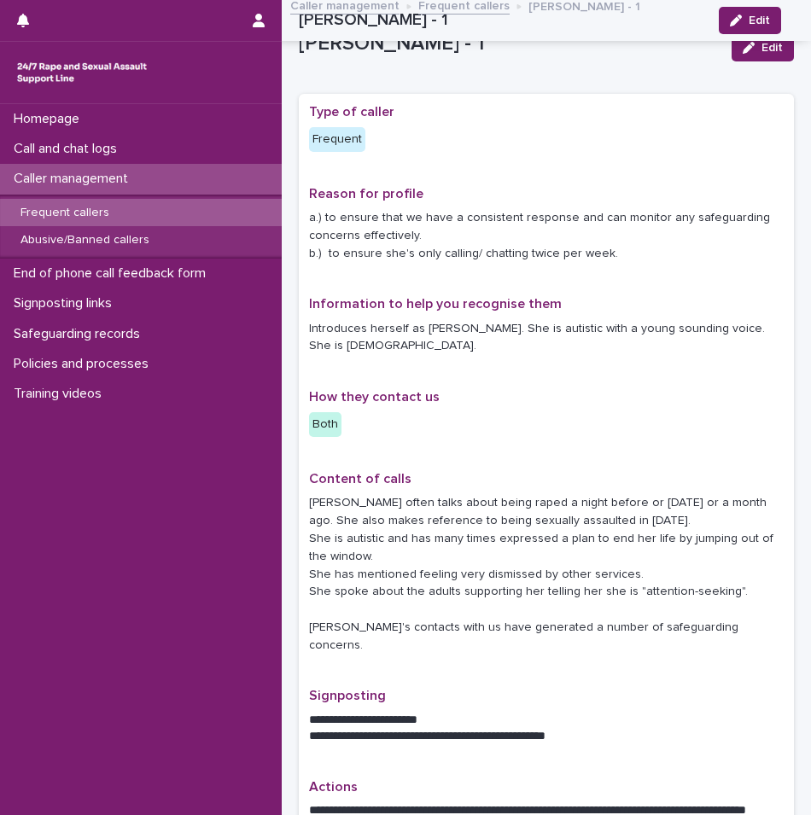
scroll to position [0, 0]
